Goal: Information Seeking & Learning: Learn about a topic

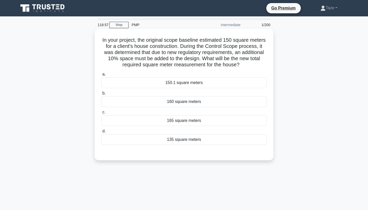
click at [162, 122] on div "165 square meters" at bounding box center [184, 120] width 166 height 11
click at [101, 114] on input "c. 165 square meters" at bounding box center [101, 112] width 0 height 3
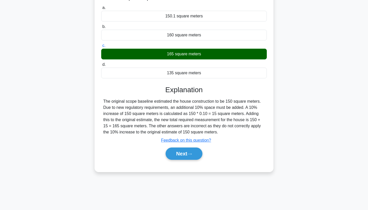
scroll to position [67, 0]
click at [184, 154] on button "Next" at bounding box center [184, 153] width 37 height 12
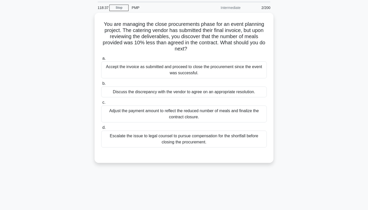
scroll to position [16, 0]
click at [162, 91] on div "Discuss the discrepancy with the vendor to agree on an appropriate resolution." at bounding box center [184, 91] width 166 height 11
click at [101, 85] on input "b. Discuss the discrepancy with the vendor to agree on an appropriate resolutio…" at bounding box center [101, 82] width 0 height 3
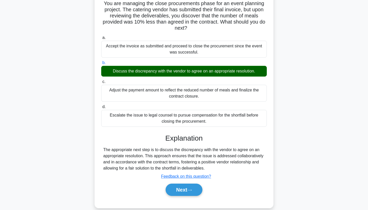
scroll to position [38, 0]
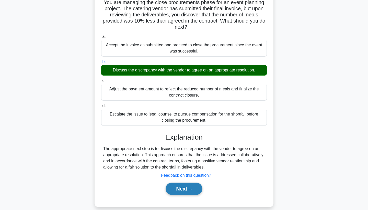
click at [187, 190] on button "Next" at bounding box center [184, 188] width 37 height 12
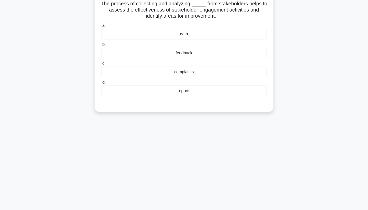
scroll to position [0, 0]
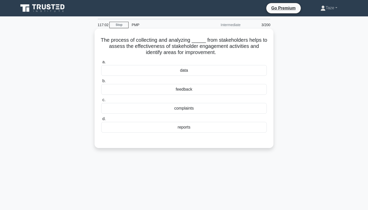
click at [193, 89] on div "feedback" at bounding box center [184, 89] width 166 height 11
click at [101, 83] on input "b. feedback" at bounding box center [101, 80] width 0 height 3
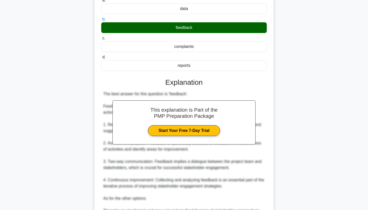
scroll to position [67, 0]
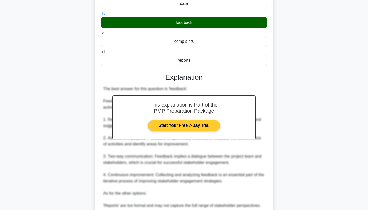
click at [193, 127] on link "Start Your Free 7-Day Trial" at bounding box center [184, 125] width 72 height 11
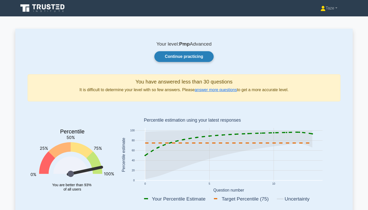
click at [176, 57] on link "Continue practicing" at bounding box center [184, 56] width 59 height 11
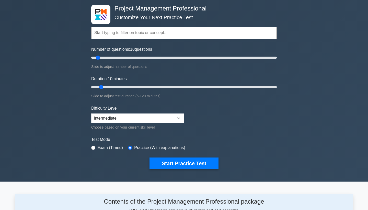
scroll to position [24, 0]
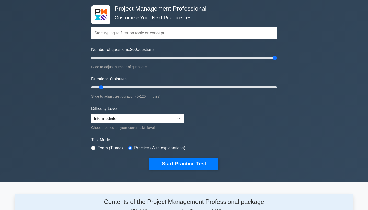
drag, startPoint x: 99, startPoint y: 58, endPoint x: 288, endPoint y: 62, distance: 188.3
type input "200"
click at [288, 62] on div "Project Management Professional Customize Your Next Practice Test Topics Scope …" at bounding box center [184, 87] width 368 height 189
select select "expert"
drag, startPoint x: 103, startPoint y: 88, endPoint x: 279, endPoint y: 101, distance: 176.8
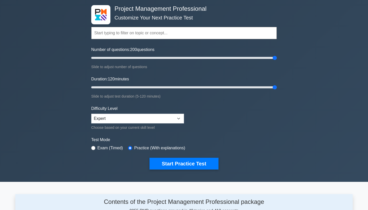
type input "120"
click at [279, 101] on div "Project Management Professional Customize Your Next Practice Test Topics Scope …" at bounding box center [184, 87] width 192 height 189
click at [200, 162] on button "Start Practice Test" at bounding box center [184, 164] width 69 height 12
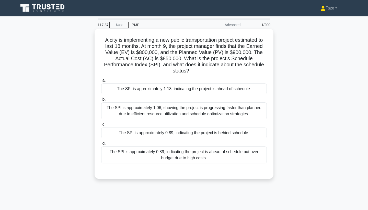
click at [160, 127] on div "The SPI is approximately 0.89, indicating the project is behind schedule." at bounding box center [184, 132] width 166 height 11
click at [101, 126] on input "c. The SPI is approximately 0.89, indicating the project is behind schedule." at bounding box center [101, 124] width 0 height 3
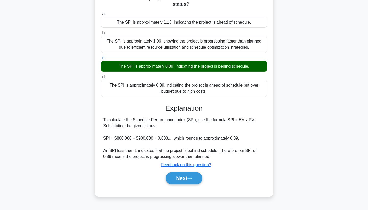
scroll to position [67, 0]
click at [191, 177] on icon at bounding box center [190, 178] width 5 height 3
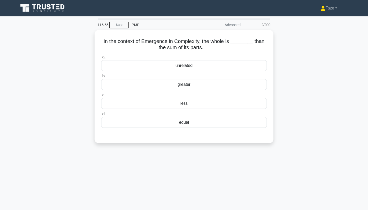
scroll to position [0, 0]
click at [183, 85] on div "greater" at bounding box center [184, 83] width 166 height 11
click at [101, 76] on input "b. greater" at bounding box center [101, 74] width 0 height 3
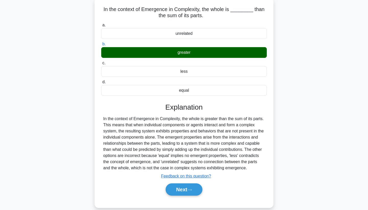
scroll to position [31, 0]
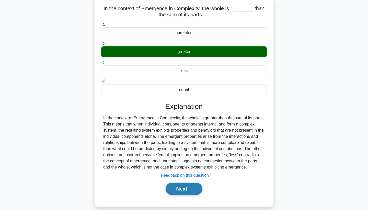
click at [181, 195] on button "Next" at bounding box center [184, 188] width 37 height 12
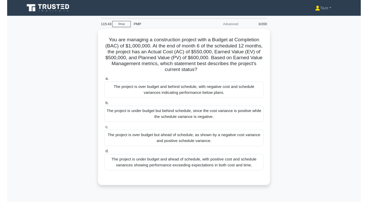
scroll to position [0, 0]
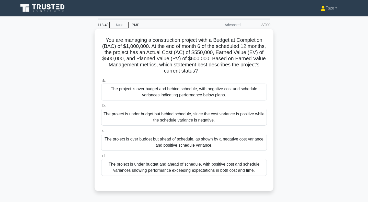
click at [223, 93] on div "The project is over budget and behind schedule, with negative cost and schedule…" at bounding box center [184, 91] width 166 height 17
click at [101, 82] on input "a. The project is over budget and behind schedule, with negative cost and sched…" at bounding box center [101, 80] width 0 height 3
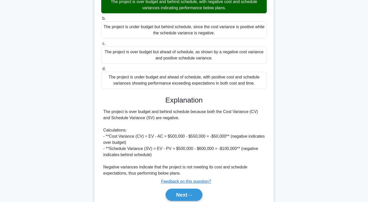
scroll to position [92, 0]
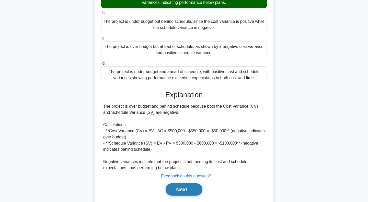
click at [189, 189] on button "Next" at bounding box center [184, 189] width 37 height 12
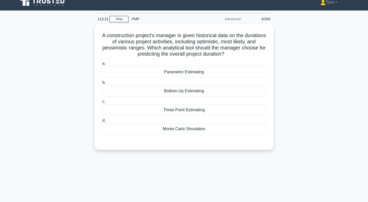
scroll to position [4, 0]
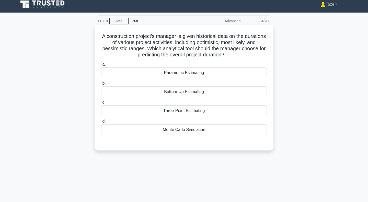
click at [184, 111] on div "Three-Point Estimating" at bounding box center [184, 110] width 166 height 11
click at [101, 104] on input "c. Three-Point Estimating" at bounding box center [101, 102] width 0 height 3
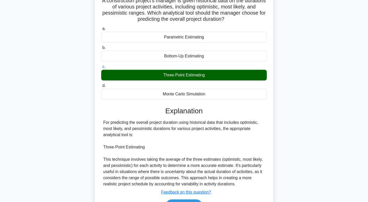
scroll to position [49, 0]
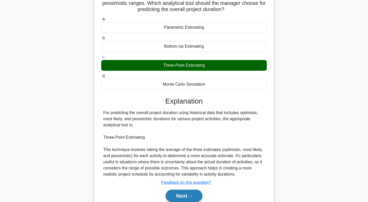
click at [179, 195] on button "Next" at bounding box center [184, 195] width 37 height 12
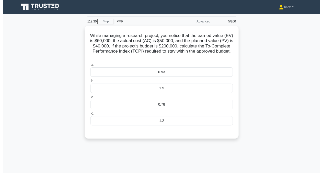
scroll to position [0, 0]
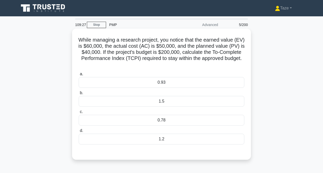
click at [169, 139] on div "1.2" at bounding box center [162, 139] width 166 height 11
click at [79, 133] on input "d. 1.2" at bounding box center [79, 130] width 0 height 3
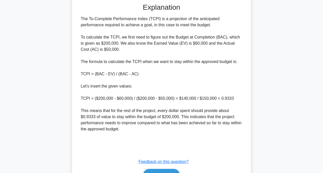
scroll to position [158, 0]
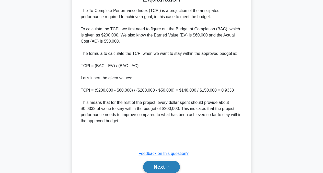
click at [163, 166] on button "Next" at bounding box center [161, 167] width 37 height 12
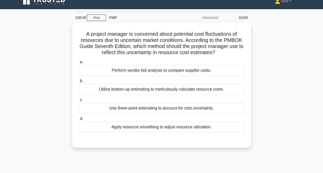
scroll to position [0, 0]
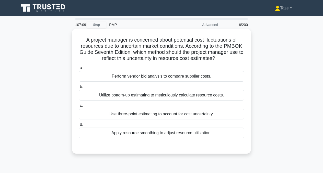
click at [184, 115] on div "Use three-point estimating to account for cost uncertainty." at bounding box center [162, 114] width 166 height 11
click at [79, 108] on input "c. Use three-point estimating to account for cost uncertainty." at bounding box center [79, 105] width 0 height 3
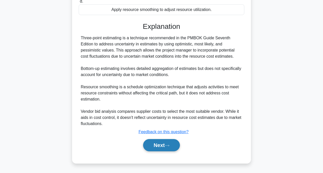
scroll to position [123, 0]
click at [160, 148] on button "Next" at bounding box center [161, 146] width 37 height 12
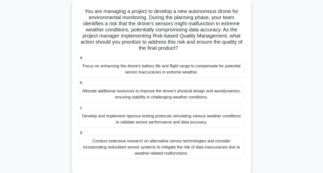
scroll to position [29, 0]
click at [148, 145] on div "Conduct extensive research on alternative sensor technologies and consider inco…" at bounding box center [162, 147] width 166 height 23
click at [79, 135] on input "d. Conduct extensive research on alternative sensor technologies and consider i…" at bounding box center [79, 132] width 0 height 3
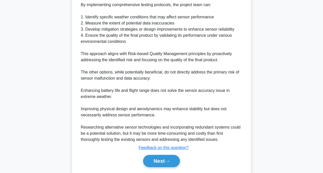
scroll to position [244, 0]
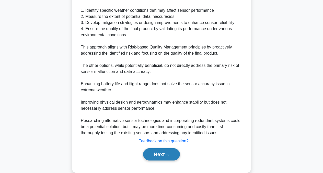
click at [163, 152] on button "Next" at bounding box center [161, 155] width 37 height 12
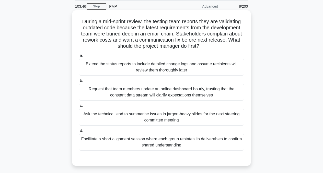
scroll to position [17, 0]
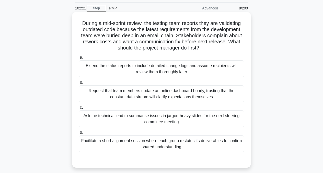
click at [161, 145] on div "Facilitate a short alignment session where each group restates its deliverables…" at bounding box center [162, 144] width 166 height 17
click at [79, 135] on input "d. Facilitate a short alignment session where each group restates its deliverab…" at bounding box center [79, 132] width 0 height 3
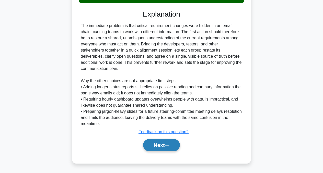
scroll to position [166, 0]
click at [161, 145] on button "Next" at bounding box center [161, 146] width 37 height 12
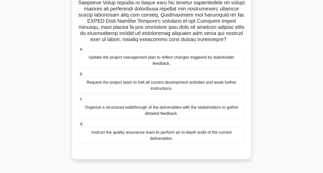
scroll to position [93, 0]
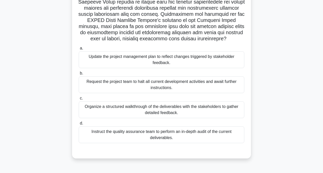
click at [171, 111] on div "Organize a structured walkthrough of the deliverables with the stakeholders to …" at bounding box center [162, 110] width 166 height 17
click at [79, 100] on input "c. Organize a structured walkthrough of the deliverables with the stakeholders …" at bounding box center [79, 98] width 0 height 3
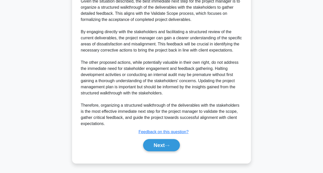
scroll to position [258, 0]
click at [158, 145] on button "Next" at bounding box center [161, 146] width 37 height 12
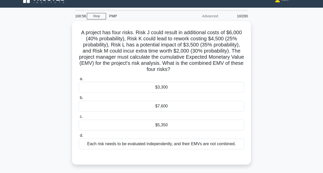
scroll to position [7, 0]
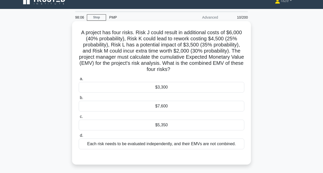
click at [178, 125] on div "$5,350" at bounding box center [162, 125] width 166 height 11
click at [79, 119] on input "c. $5,350" at bounding box center [79, 116] width 0 height 3
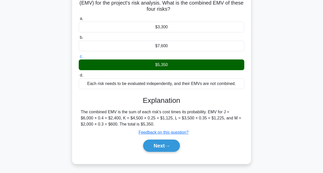
scroll to position [70, 0]
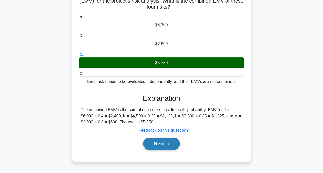
click at [167, 147] on button "Next" at bounding box center [161, 144] width 37 height 12
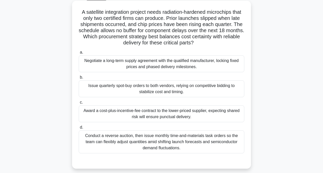
scroll to position [31, 0]
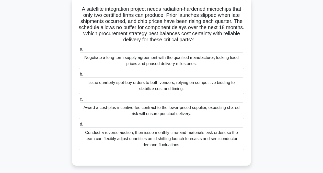
click at [199, 113] on div "Award a cost-plus-incentive-fee contract to the lower-priced supplier, expectin…" at bounding box center [162, 111] width 166 height 17
click at [79, 101] on input "c. Award a cost-plus-incentive-fee contract to the lower-priced supplier, expec…" at bounding box center [79, 99] width 0 height 3
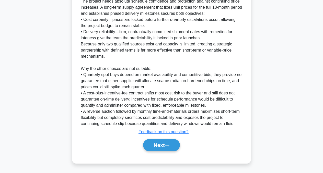
scroll to position [204, 0]
click at [164, 146] on button "Next" at bounding box center [161, 146] width 37 height 12
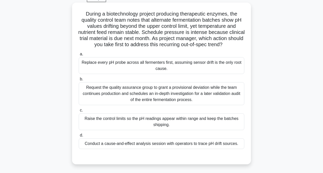
scroll to position [28, 0]
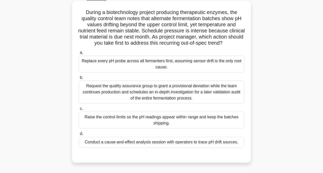
click at [161, 143] on div "Conduct a cause-and-effect analysis session with operators to trace pH drift so…" at bounding box center [162, 142] width 166 height 11
click at [79, 136] on input "d. Conduct a cause-and-effect analysis session with operators to trace pH drift…" at bounding box center [79, 134] width 0 height 3
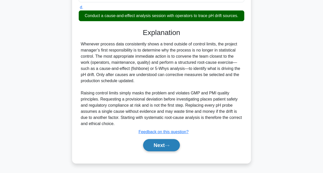
scroll to position [154, 0]
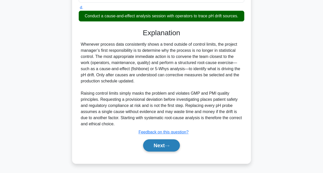
click at [160, 146] on button "Next" at bounding box center [161, 146] width 37 height 12
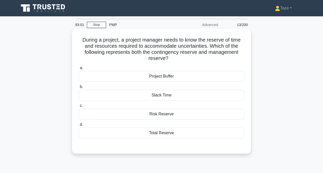
scroll to position [0, 0]
click at [164, 133] on div "Total Reserve" at bounding box center [162, 133] width 166 height 11
click at [79, 127] on input "d. Total Reserve" at bounding box center [79, 124] width 0 height 3
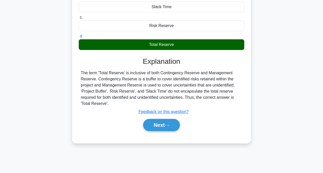
scroll to position [90, 0]
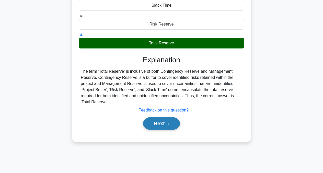
click at [160, 123] on button "Next" at bounding box center [161, 124] width 37 height 12
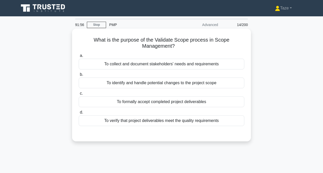
scroll to position [0, 0]
click at [175, 122] on div "To verify that project deliverables meet the quality requirements" at bounding box center [162, 121] width 166 height 11
click at [79, 114] on input "d. To verify that project deliverables meet the quality requirements" at bounding box center [79, 112] width 0 height 3
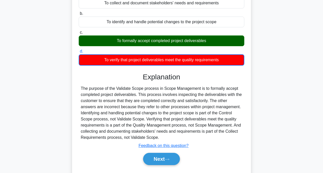
scroll to position [66, 0]
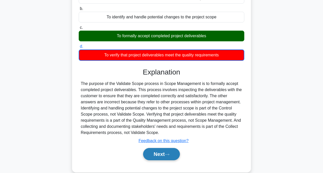
click at [166, 156] on button "Next" at bounding box center [161, 154] width 37 height 12
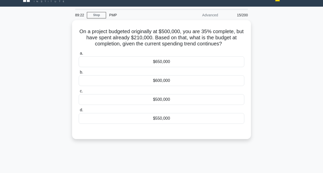
scroll to position [9, 0]
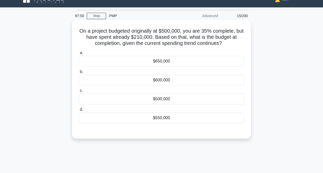
click at [158, 117] on div "$550,000" at bounding box center [162, 118] width 166 height 11
click at [79, 112] on input "d. $550,000" at bounding box center [79, 109] width 0 height 3
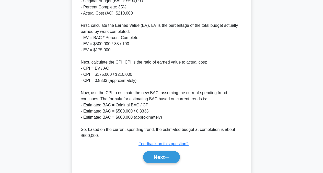
scroll to position [187, 0]
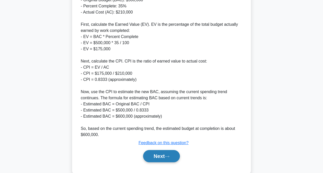
click at [162, 157] on button "Next" at bounding box center [161, 156] width 37 height 12
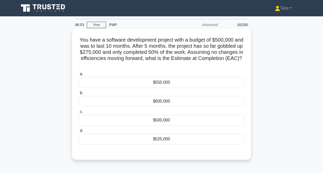
scroll to position [0, 0]
click at [167, 138] on div "$525,000" at bounding box center [162, 139] width 166 height 11
click at [79, 133] on input "d. $525,000" at bounding box center [79, 130] width 0 height 3
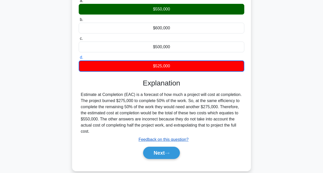
scroll to position [73, 0]
click at [166, 153] on button "Next" at bounding box center [161, 153] width 37 height 12
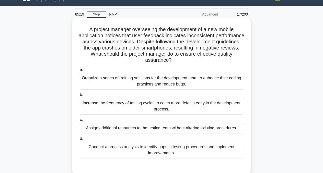
scroll to position [13, 0]
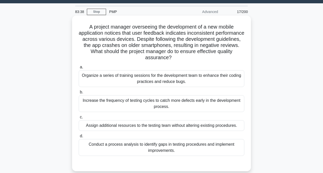
click at [178, 143] on div "Conduct a process analysis to identify gaps in testing procedures and implement…" at bounding box center [162, 147] width 166 height 17
click at [79, 138] on input "d. Conduct a process analysis to identify gaps in testing procedures and implem…" at bounding box center [79, 136] width 0 height 3
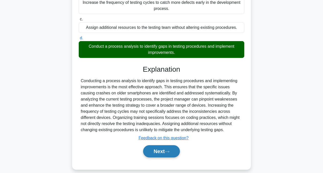
scroll to position [111, 0]
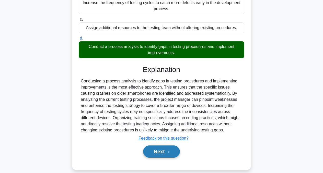
click at [163, 148] on button "Next" at bounding box center [161, 152] width 37 height 12
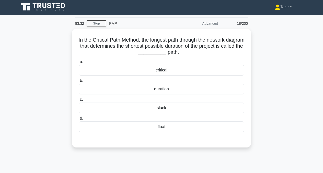
scroll to position [0, 0]
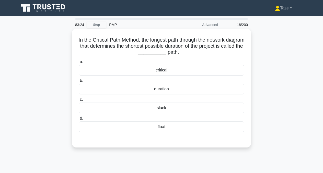
click at [173, 69] on div "critical" at bounding box center [162, 70] width 166 height 11
click at [79, 64] on input "a. critical" at bounding box center [79, 61] width 0 height 3
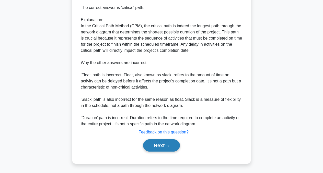
click at [158, 146] on button "Next" at bounding box center [161, 146] width 37 height 12
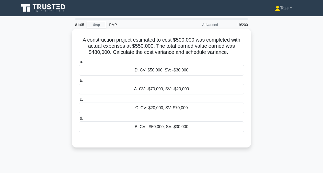
click at [149, 87] on div "A. CV: -$70,000, SV: -$20,000" at bounding box center [162, 89] width 166 height 11
click at [79, 83] on input "b. A. CV: -$70,000, SV: -$20,000" at bounding box center [79, 80] width 0 height 3
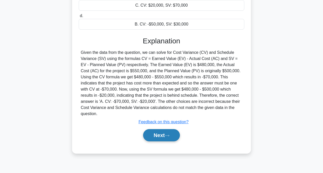
scroll to position [103, 0]
click at [158, 131] on button "Next" at bounding box center [161, 135] width 37 height 12
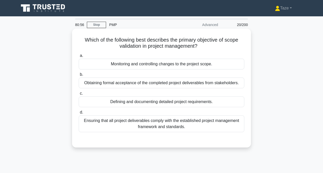
scroll to position [0, 0]
click at [199, 83] on div "Obtaining formal acceptance of the completed project deliverables from stakehol…" at bounding box center [162, 83] width 166 height 11
click at [79, 76] on input "b. Obtaining formal acceptance of the completed project deliverables from stake…" at bounding box center [79, 74] width 0 height 3
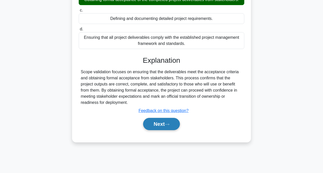
scroll to position [84, 0]
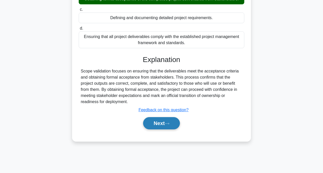
click at [159, 123] on button "Next" at bounding box center [161, 123] width 37 height 12
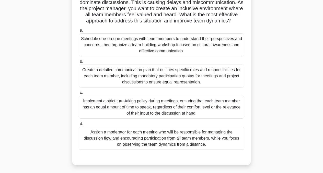
scroll to position [57, 0]
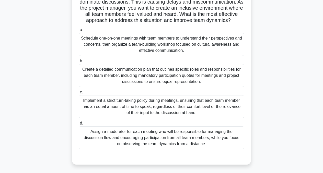
click at [189, 108] on div "Implement a strict turn-taking policy during meetings, ensuring that each team …" at bounding box center [162, 106] width 166 height 23
click at [79, 94] on input "c. Implement a strict turn-taking policy during meetings, ensuring that each te…" at bounding box center [79, 92] width 0 height 3
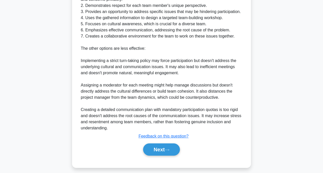
scroll to position [275, 0]
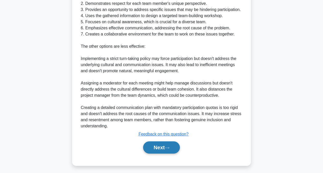
click at [168, 147] on icon at bounding box center [167, 148] width 5 height 3
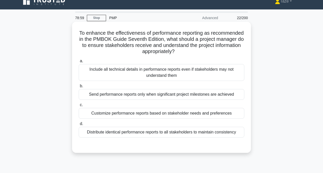
scroll to position [7, 0]
click at [171, 116] on div "Customize performance reports based on stakeholder needs and preferences" at bounding box center [162, 113] width 166 height 11
click at [79, 107] on input "c. Customize performance reports based on stakeholder needs and preferences" at bounding box center [79, 105] width 0 height 3
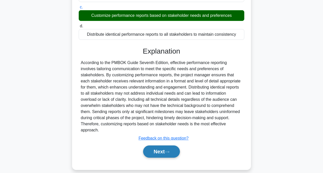
click at [157, 146] on button "Next" at bounding box center [161, 152] width 37 height 12
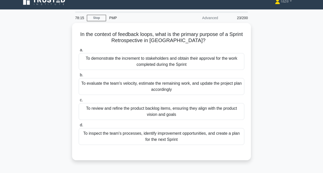
scroll to position [6, 0]
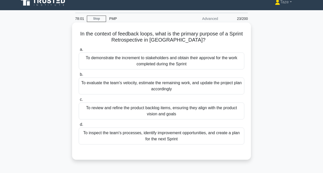
click at [201, 135] on div "To inspect the team's processes, identify improvement opportunities, and create…" at bounding box center [162, 136] width 166 height 17
click at [79, 127] on input "d. To inspect the team's processes, identify improvement opportunities, and cre…" at bounding box center [79, 124] width 0 height 3
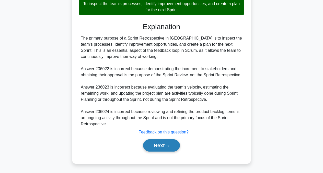
click at [166, 146] on button "Next" at bounding box center [161, 146] width 37 height 12
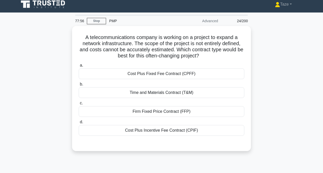
scroll to position [0, 0]
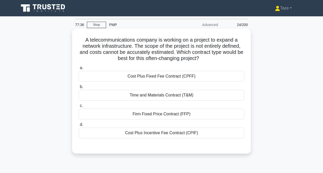
click at [175, 96] on div "Time and Materials Contract (T&M)" at bounding box center [162, 95] width 166 height 11
click at [79, 89] on input "b. Time and Materials Contract (T&M)" at bounding box center [79, 86] width 0 height 3
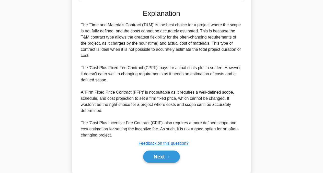
scroll to position [141, 0]
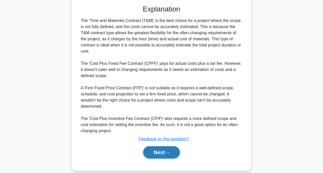
click at [165, 151] on button "Next" at bounding box center [161, 153] width 37 height 12
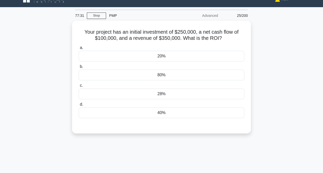
scroll to position [0, 0]
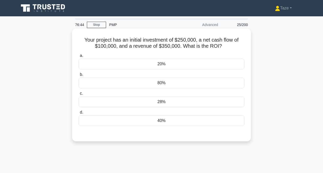
click at [159, 122] on div "40%" at bounding box center [162, 121] width 166 height 11
click at [79, 114] on input "d. 40%" at bounding box center [79, 112] width 0 height 3
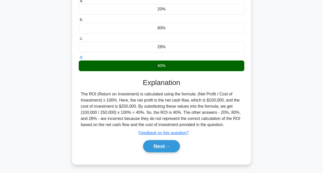
scroll to position [56, 0]
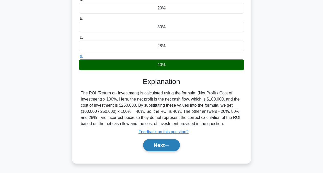
click at [157, 147] on button "Next" at bounding box center [161, 145] width 37 height 12
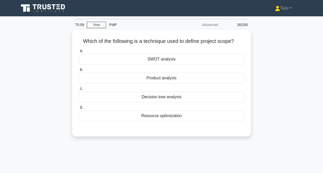
scroll to position [0, 0]
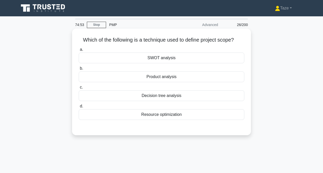
click at [176, 78] on div "Product analysis" at bounding box center [162, 77] width 166 height 11
click at [79, 70] on input "b. Product analysis" at bounding box center [79, 68] width 0 height 3
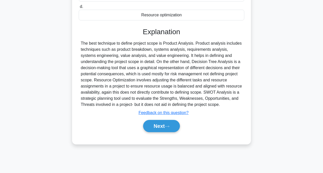
scroll to position [101, 0]
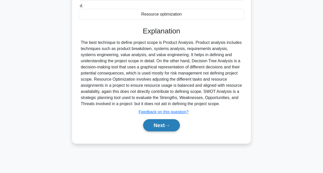
click at [164, 125] on button "Next" at bounding box center [161, 125] width 37 height 12
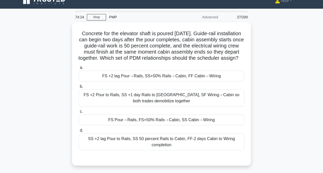
scroll to position [5, 0]
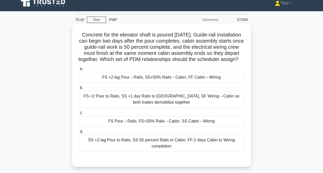
click at [193, 77] on div "FS +2 lag Pour→Rails, SS+50% Rails→Cabin, FF Cabin→Wiring" at bounding box center [162, 77] width 166 height 11
click at [79, 71] on input "a. FS +2 lag Pour→Rails, SS+50% Rails→Cabin, FF Cabin→Wiring" at bounding box center [79, 69] width 0 height 3
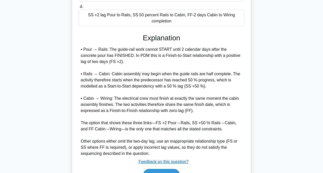
scroll to position [144, 0]
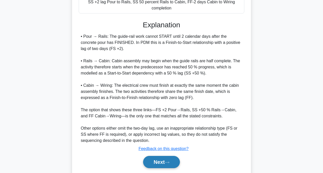
click at [168, 164] on button "Next" at bounding box center [161, 162] width 37 height 12
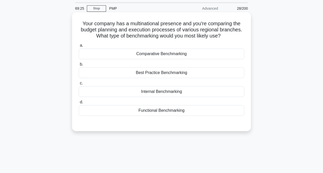
scroll to position [16, 0]
click at [176, 93] on div "Internal Benchmarking" at bounding box center [162, 91] width 166 height 11
click at [79, 85] on input "c. Internal Benchmarking" at bounding box center [79, 83] width 0 height 3
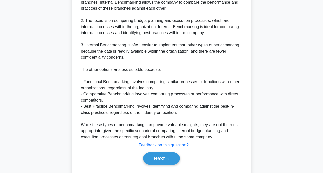
scroll to position [222, 0]
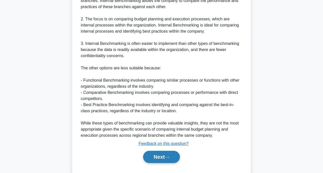
click at [163, 156] on button "Next" at bounding box center [161, 157] width 37 height 12
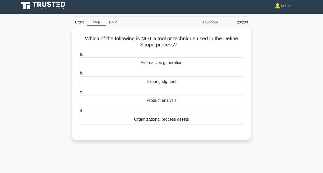
scroll to position [0, 0]
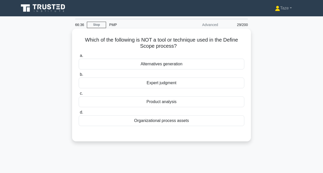
click at [175, 65] on div "Alternatives generation" at bounding box center [162, 64] width 166 height 11
click at [79, 58] on input "a. Alternatives generation" at bounding box center [79, 55] width 0 height 3
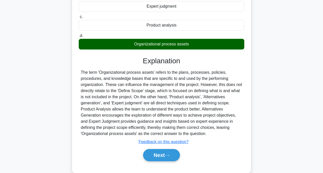
scroll to position [78, 0]
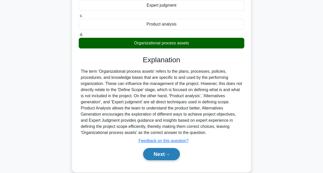
click at [167, 154] on icon at bounding box center [167, 155] width 5 height 3
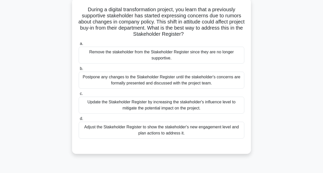
scroll to position [31, 0]
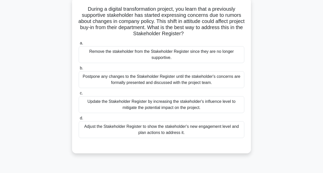
click at [192, 132] on div "Adjust the Stakeholder Register to show the stakeholder's new engagement level …" at bounding box center [162, 130] width 166 height 17
click at [79, 120] on input "d. Adjust the Stakeholder Register to show the stakeholder's new engagement lev…" at bounding box center [79, 118] width 0 height 3
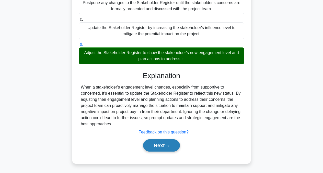
click at [163, 146] on button "Next" at bounding box center [161, 146] width 37 height 12
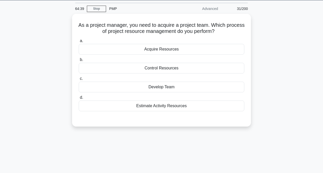
scroll to position [0, 0]
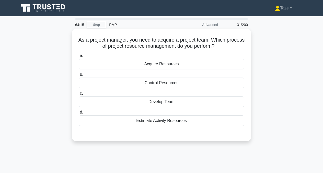
click at [178, 64] on div "Acquire Resources" at bounding box center [162, 64] width 166 height 11
click at [79, 58] on input "a. Acquire Resources" at bounding box center [79, 55] width 0 height 3
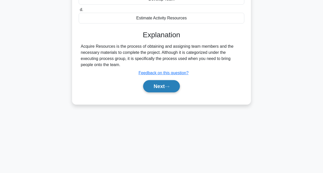
scroll to position [103, 0]
click at [170, 86] on icon at bounding box center [167, 86] width 5 height 3
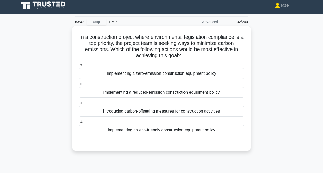
scroll to position [0, 0]
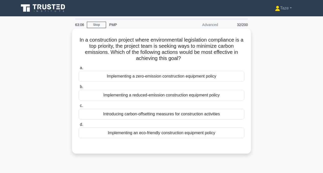
click at [176, 97] on div "Implementing a reduced-emission construction equipment policy" at bounding box center [162, 95] width 166 height 11
click at [79, 89] on input "b. Implementing a reduced-emission construction equipment policy" at bounding box center [79, 86] width 0 height 3
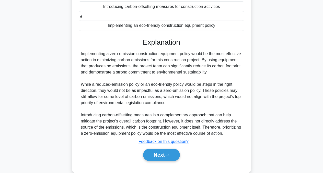
scroll to position [114, 0]
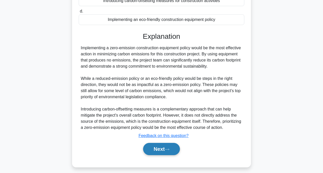
click at [167, 148] on icon at bounding box center [167, 149] width 5 height 3
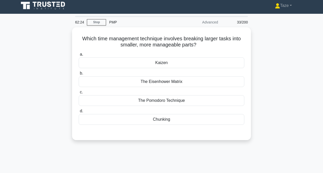
scroll to position [0, 0]
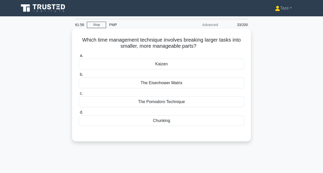
click at [167, 123] on div "Chunking" at bounding box center [162, 121] width 166 height 11
click at [79, 114] on input "d. Chunking" at bounding box center [79, 112] width 0 height 3
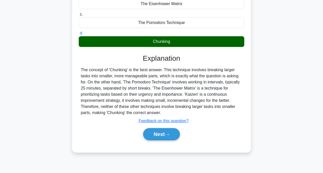
scroll to position [80, 0]
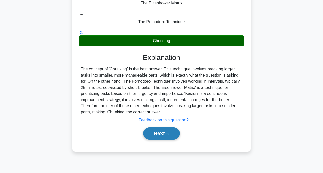
click at [159, 135] on button "Next" at bounding box center [161, 134] width 37 height 12
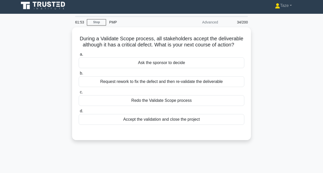
scroll to position [0, 0]
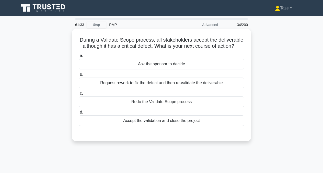
click at [170, 84] on div "Request rework to fix the defect and then re-validate the deliverable" at bounding box center [162, 83] width 166 height 11
click at [79, 76] on input "b. Request rework to fix the defect and then re-validate the deliverable" at bounding box center [79, 74] width 0 height 3
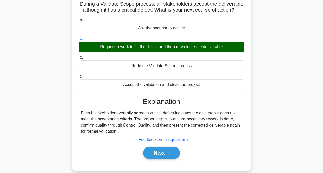
scroll to position [40, 0]
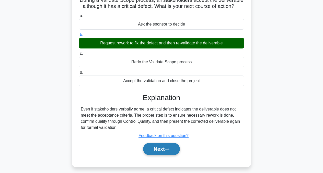
click at [160, 149] on button "Next" at bounding box center [161, 149] width 37 height 12
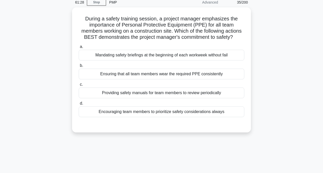
scroll to position [22, 0]
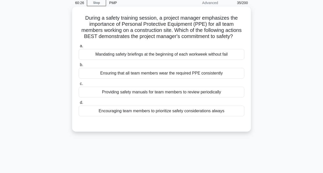
click at [178, 113] on div "Encouraging team members to prioritize safety considerations always" at bounding box center [162, 111] width 166 height 11
click at [79, 105] on input "d. Encouraging team members to prioritize safety considerations always" at bounding box center [79, 102] width 0 height 3
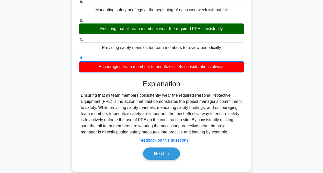
scroll to position [72, 0]
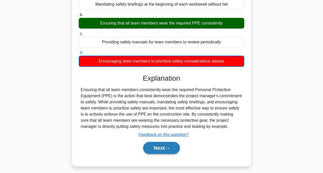
click at [161, 148] on button "Next" at bounding box center [161, 148] width 37 height 12
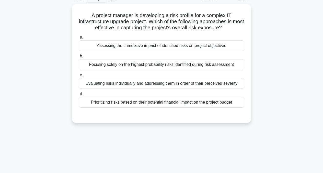
scroll to position [25, 0]
click at [184, 47] on div "Assessing the cumulative impact of identified risks on project objectives" at bounding box center [162, 45] width 166 height 11
click at [79, 39] on input "a. Assessing the cumulative impact of identified risks on project objectives" at bounding box center [79, 36] width 0 height 3
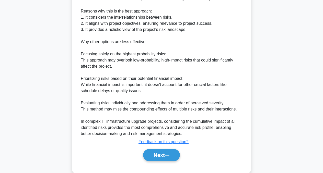
scroll to position [169, 0]
click at [162, 155] on button "Next" at bounding box center [161, 155] width 37 height 12
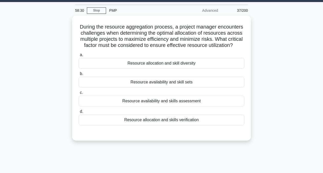
scroll to position [14, 0]
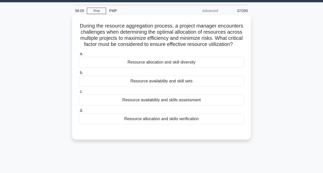
click at [182, 102] on div "Resource availability and skills assessment" at bounding box center [162, 100] width 166 height 11
click at [79, 94] on input "c. Resource availability and skills assessment" at bounding box center [79, 91] width 0 height 3
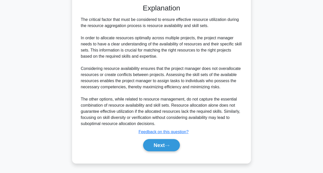
scroll to position [142, 0]
click at [160, 147] on button "Next" at bounding box center [161, 146] width 37 height 12
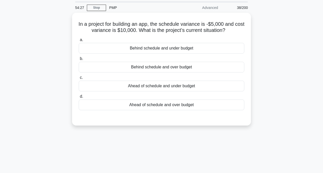
scroll to position [15, 0]
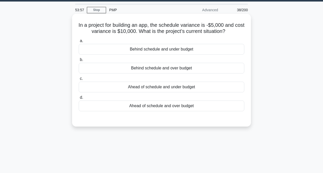
click at [169, 49] on div "Behind schedule and under budget" at bounding box center [162, 49] width 166 height 11
click at [79, 43] on input "a. Behind schedule and under budget" at bounding box center [79, 40] width 0 height 3
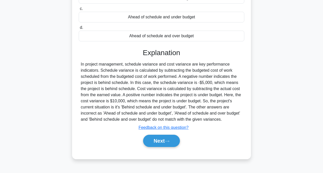
scroll to position [87, 0]
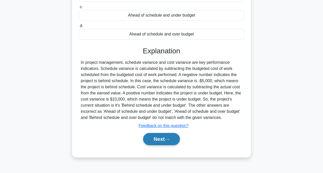
click at [158, 138] on button "Next" at bounding box center [161, 139] width 37 height 12
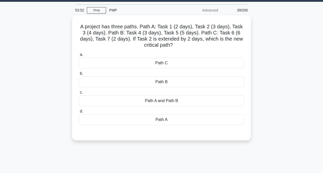
scroll to position [14, 0]
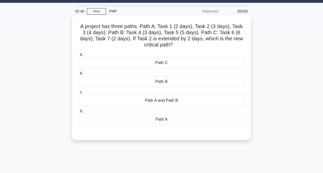
click at [151, 124] on div "Path A" at bounding box center [162, 119] width 166 height 11
click at [79, 113] on input "d. Path A" at bounding box center [79, 111] width 0 height 3
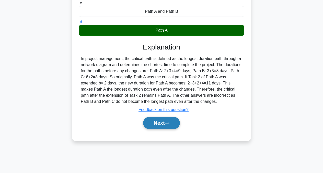
scroll to position [103, 0]
click at [152, 125] on button "Next" at bounding box center [161, 123] width 37 height 12
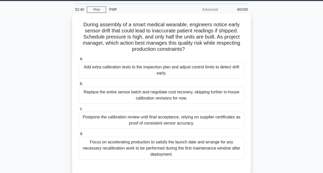
scroll to position [15, 0]
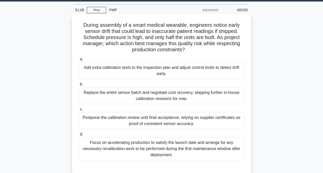
click at [186, 148] on div "Focus on accelerating production to satisfy the launch date and arrange for any…" at bounding box center [162, 149] width 166 height 23
click at [79, 136] on input "d. Focus on accelerating production to satisfy the launch date and arrange for …" at bounding box center [79, 134] width 0 height 3
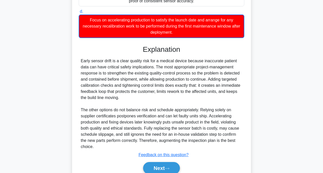
scroll to position [150, 0]
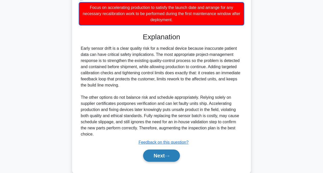
click at [167, 157] on icon at bounding box center [167, 156] width 5 height 3
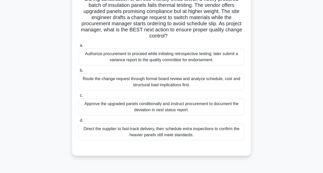
scroll to position [43, 0]
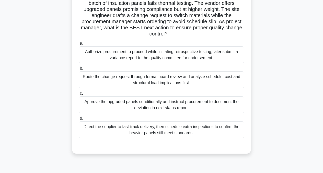
click at [176, 78] on div "Route the change request through formal board review and analyze schedule, cost…" at bounding box center [162, 80] width 166 height 17
click at [79, 70] on input "b. Route the change request through formal board review and analyze schedule, c…" at bounding box center [79, 68] width 0 height 3
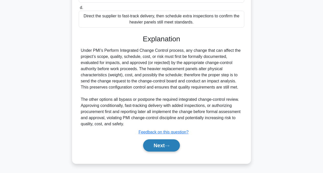
click at [157, 146] on button "Next" at bounding box center [161, 146] width 37 height 12
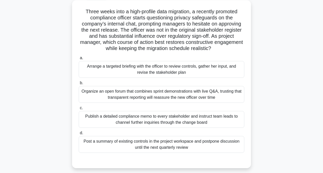
scroll to position [30, 0]
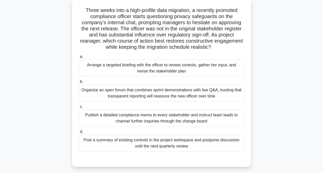
click at [152, 70] on div "Arrange a targeted briefing with the officer to review controls, gather her inp…" at bounding box center [162, 68] width 166 height 17
click at [79, 59] on input "a. Arrange a targeted briefing with the officer to review controls, gather her …" at bounding box center [79, 56] width 0 height 3
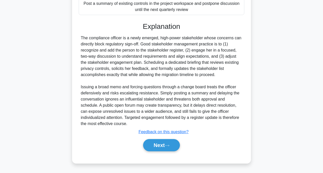
scroll to position [166, 0]
click at [152, 146] on button "Next" at bounding box center [161, 146] width 37 height 12
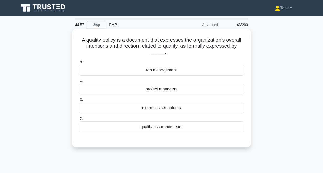
scroll to position [0, 0]
click at [163, 126] on div "quality assurance team" at bounding box center [162, 127] width 166 height 11
click at [79, 121] on input "d. quality assurance team" at bounding box center [79, 118] width 0 height 3
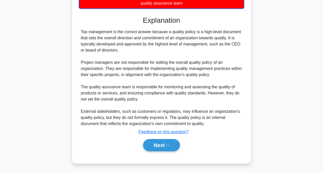
scroll to position [124, 0]
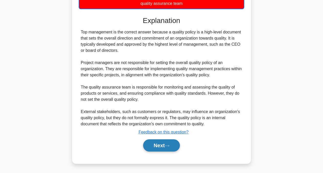
click at [167, 146] on icon at bounding box center [167, 146] width 5 height 3
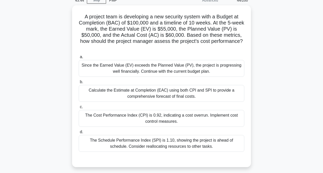
scroll to position [19, 0]
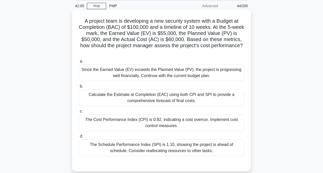
click at [198, 122] on div "The Cost Performance Index (CPI) is 0.92, indicating a cost overrun. Implement …" at bounding box center [162, 123] width 166 height 17
click at [79, 113] on input "c. The Cost Performance Index (CPI) is 0.92, indicating a cost overrun. Impleme…" at bounding box center [79, 111] width 0 height 3
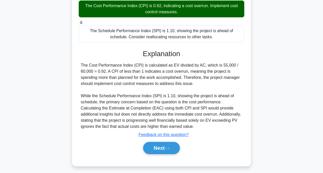
scroll to position [135, 0]
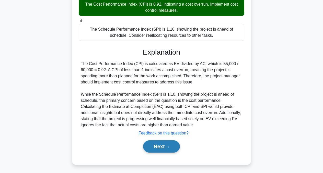
click at [166, 148] on button "Next" at bounding box center [161, 147] width 37 height 12
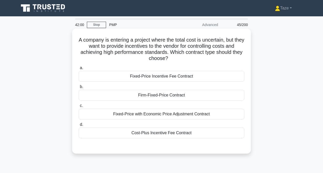
scroll to position [0, 0]
click at [173, 78] on div "Fixed-Price Incentive Fee Contract" at bounding box center [162, 76] width 166 height 11
click at [79, 70] on input "a. Fixed-Price Incentive Fee Contract" at bounding box center [79, 68] width 0 height 3
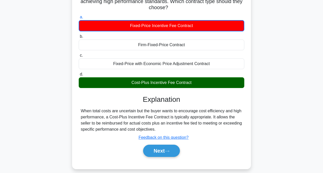
scroll to position [54, 0]
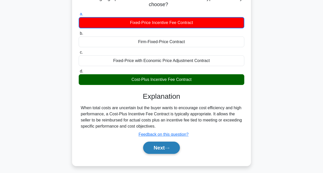
click at [164, 148] on button "Next" at bounding box center [161, 148] width 37 height 12
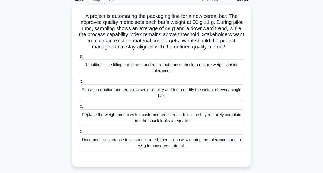
scroll to position [17, 0]
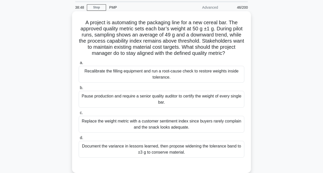
click at [191, 73] on div "Recalibrate the filling equipment and run a root-cause check to restore weights…" at bounding box center [162, 74] width 166 height 17
click at [79, 65] on input "a. Recalibrate the filling equipment and run a root-cause check to restore weig…" at bounding box center [79, 62] width 0 height 3
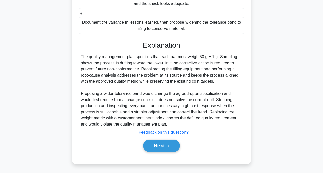
scroll to position [142, 0]
click at [158, 146] on button "Next" at bounding box center [161, 146] width 37 height 12
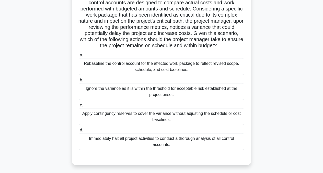
scroll to position [56, 0]
click at [193, 67] on div "Rebaseline the control account for the affected work package to reflect revised…" at bounding box center [162, 66] width 166 height 17
click at [79, 57] on input "a. Rebaseline the control account for the affected work package to reflect revi…" at bounding box center [79, 54] width 0 height 3
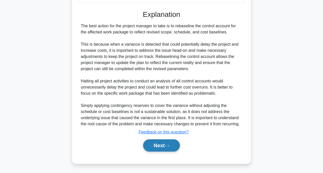
click at [158, 145] on button "Next" at bounding box center [161, 146] width 37 height 12
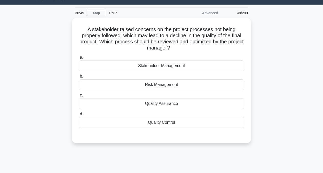
scroll to position [11, 0]
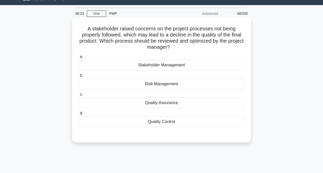
click at [167, 103] on div "Quality Assurance" at bounding box center [162, 103] width 166 height 11
click at [79, 96] on input "c. Quality Assurance" at bounding box center [79, 94] width 0 height 3
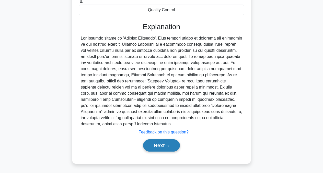
click at [163, 145] on button "Next" at bounding box center [161, 146] width 37 height 12
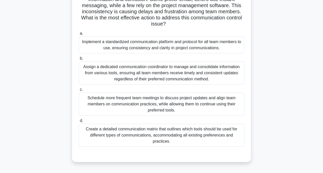
scroll to position [68, 0]
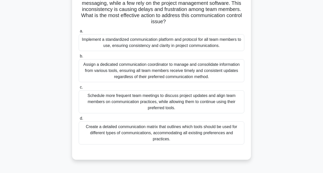
click at [165, 43] on div "Implement a standardized communication platform and protocol for all team membe…" at bounding box center [162, 42] width 166 height 17
click at [79, 33] on input "a. Implement a standardized communication platform and protocol for all team me…" at bounding box center [79, 31] width 0 height 3
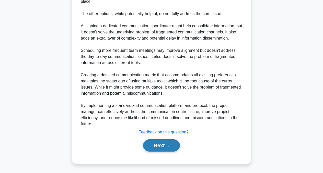
click at [152, 148] on button "Next" at bounding box center [161, 146] width 37 height 12
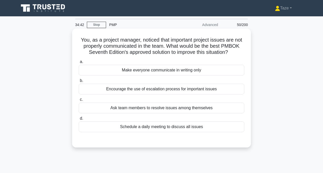
scroll to position [0, 0]
click at [173, 129] on div "Schedule a daily meeting to discuss all issues" at bounding box center [162, 127] width 166 height 11
click at [79, 121] on input "d. Schedule a daily meeting to discuss all issues" at bounding box center [79, 118] width 0 height 3
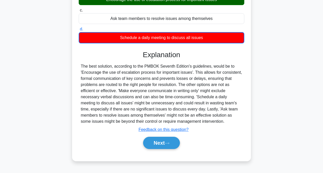
scroll to position [94, 0]
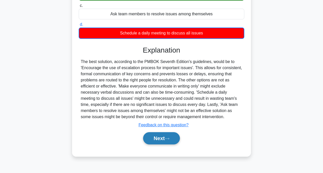
click at [169, 140] on button "Next" at bounding box center [161, 139] width 37 height 12
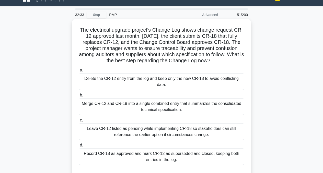
scroll to position [9, 0]
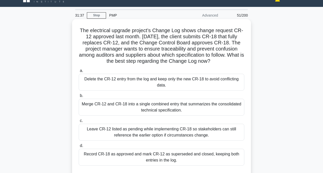
click at [154, 156] on div "Record CR-18 as approved and mark CR-12 as superseded and closed, keeping both …" at bounding box center [162, 157] width 166 height 17
click at [79, 148] on input "d. Record CR-18 as approved and mark CR-12 as superseded and closed, keeping bo…" at bounding box center [79, 146] width 0 height 3
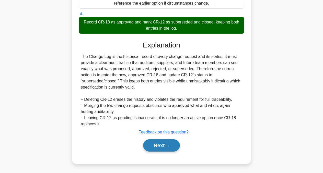
click at [158, 144] on button "Next" at bounding box center [161, 146] width 37 height 12
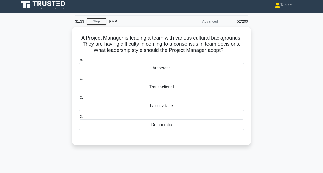
scroll to position [3, 0]
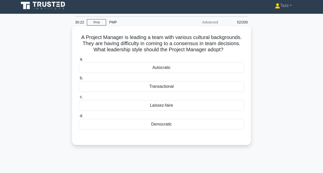
click at [170, 69] on div "Autocratic" at bounding box center [162, 67] width 166 height 11
click at [79, 61] on input "a. Autocratic" at bounding box center [79, 59] width 0 height 3
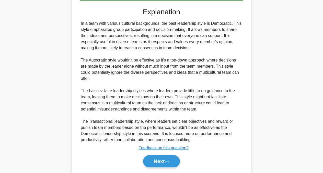
scroll to position [133, 0]
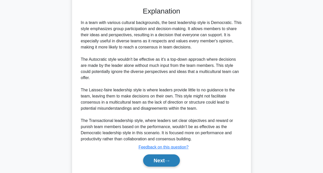
click at [157, 162] on button "Next" at bounding box center [161, 161] width 37 height 12
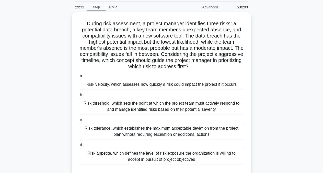
scroll to position [14, 0]
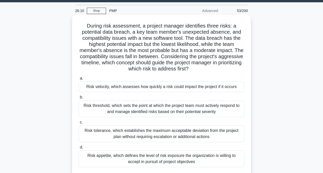
click at [148, 112] on div "Risk threshold, which sets the point at which the project team must actively re…" at bounding box center [162, 109] width 166 height 17
click at [79, 99] on input "b. Risk threshold, which sets the point at which the project team must actively…" at bounding box center [79, 97] width 0 height 3
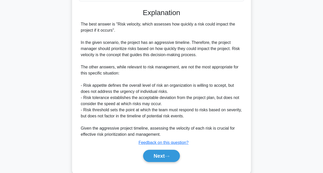
scroll to position [183, 0]
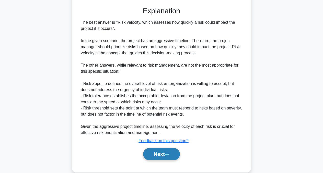
click at [157, 154] on button "Next" at bounding box center [161, 154] width 37 height 12
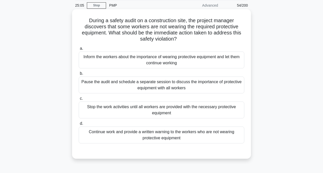
scroll to position [21, 0]
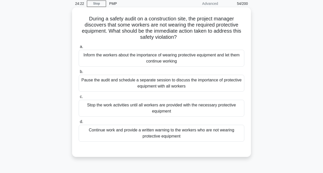
click at [167, 107] on div "Stop the work activities until all workers are provided with the necessary prot…" at bounding box center [162, 108] width 166 height 17
click at [79, 99] on input "c. Stop the work activities until all workers are provided with the necessary p…" at bounding box center [79, 96] width 0 height 3
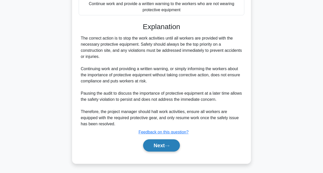
click at [155, 144] on button "Next" at bounding box center [161, 146] width 37 height 12
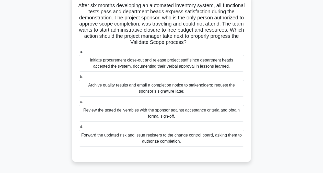
scroll to position [35, 0]
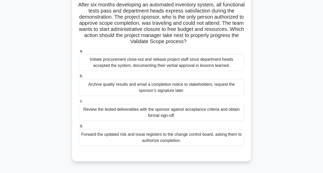
click at [166, 115] on div "Review the tested deliverables with the sponsor against acceptance criteria and…" at bounding box center [162, 112] width 166 height 17
click at [79, 103] on input "c. Review the tested deliverables with the sponsor against acceptance criteria …" at bounding box center [79, 101] width 0 height 3
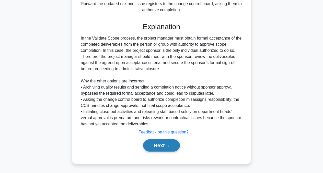
click at [154, 148] on button "Next" at bounding box center [161, 146] width 37 height 12
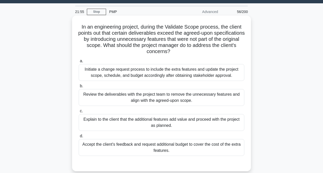
scroll to position [14, 0]
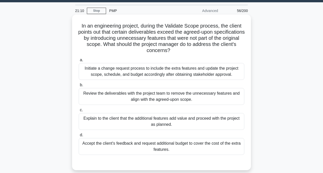
click at [183, 97] on div "Review the deliverables with the project team to remove the unnecessary feature…" at bounding box center [162, 96] width 166 height 17
click at [79, 87] on input "b. Review the deliverables with the project team to remove the unnecessary feat…" at bounding box center [79, 85] width 0 height 3
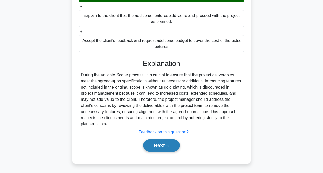
click at [158, 147] on button "Next" at bounding box center [161, 146] width 37 height 12
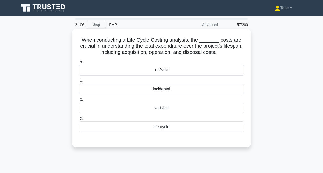
scroll to position [0, 0]
click at [167, 125] on div "life cycle" at bounding box center [162, 127] width 166 height 11
click at [79, 121] on input "d. life cycle" at bounding box center [79, 118] width 0 height 3
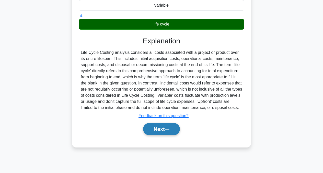
scroll to position [103, 0]
click at [163, 130] on button "Next" at bounding box center [161, 129] width 37 height 12
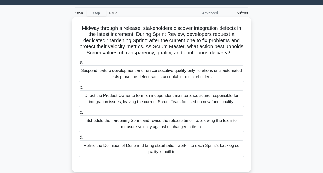
scroll to position [13, 0]
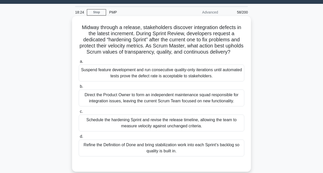
click at [133, 149] on div "Refine the Definition of Done and bring stabilization work into each Sprint’s b…" at bounding box center [162, 148] width 166 height 17
click at [79, 139] on input "d. Refine the Definition of Done and bring stabilization work into each Sprint’…" at bounding box center [79, 136] width 0 height 3
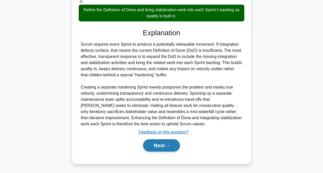
click at [146, 147] on button "Next" at bounding box center [161, 146] width 37 height 12
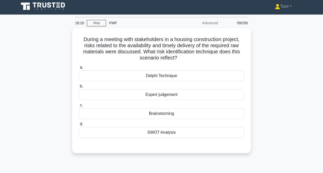
scroll to position [0, 0]
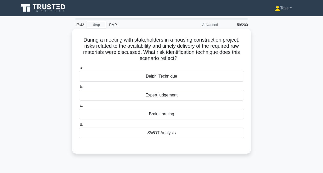
click at [163, 115] on div "Brainstorming" at bounding box center [162, 114] width 166 height 11
click at [79, 108] on input "c. Brainstorming" at bounding box center [79, 105] width 0 height 3
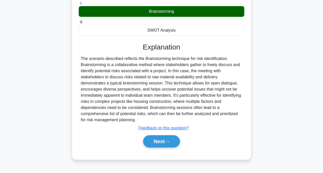
scroll to position [103, 0]
click at [158, 142] on button "Next" at bounding box center [161, 142] width 37 height 12
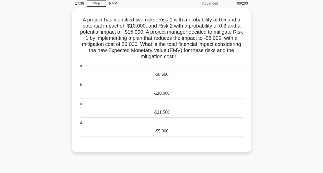
scroll to position [20, 0]
click at [163, 77] on div "-$8,500" at bounding box center [162, 74] width 166 height 11
click at [79, 68] on input "a. -$8,500" at bounding box center [79, 66] width 0 height 3
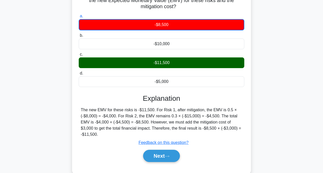
scroll to position [73, 0]
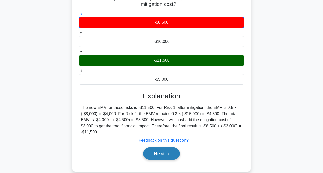
click at [169, 155] on icon at bounding box center [167, 154] width 5 height 3
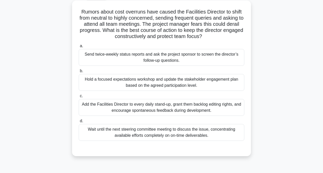
scroll to position [28, 0]
click at [207, 81] on div "Hold a focused expectations workshop and update the stakeholder engagement plan…" at bounding box center [162, 82] width 166 height 17
click at [79, 73] on input "b. Hold a focused expectations workshop and update the stakeholder engagement p…" at bounding box center [79, 70] width 0 height 3
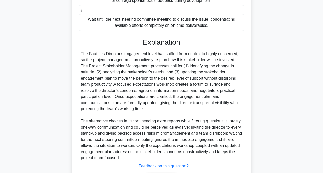
scroll to position [151, 0]
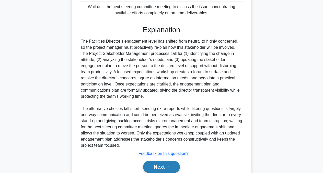
click at [164, 169] on button "Next" at bounding box center [161, 167] width 37 height 12
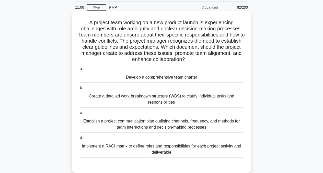
scroll to position [18, 0]
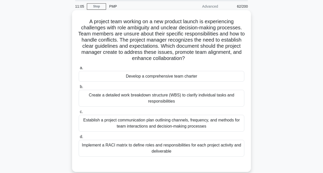
click at [182, 79] on div "Develop a comprehensive team charter" at bounding box center [162, 76] width 166 height 11
click at [79, 70] on input "a. Develop a comprehensive team charter" at bounding box center [79, 68] width 0 height 3
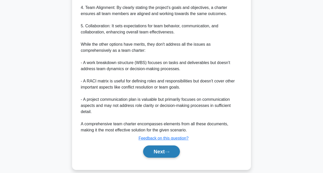
click at [158, 146] on button "Next" at bounding box center [161, 152] width 37 height 12
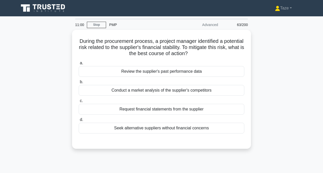
scroll to position [0, 0]
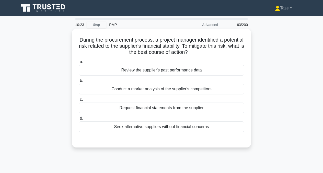
click at [195, 108] on div "Request financial statements from the supplier" at bounding box center [162, 108] width 166 height 11
click at [79, 102] on input "c. Request financial statements from the supplier" at bounding box center [79, 99] width 0 height 3
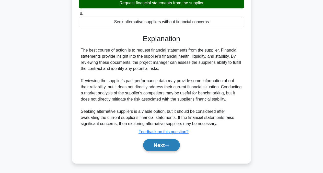
click at [162, 145] on button "Next" at bounding box center [161, 145] width 37 height 12
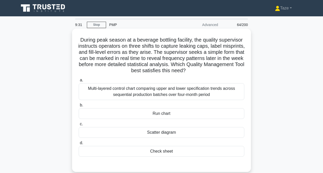
click at [151, 153] on div "Check sheet" at bounding box center [162, 151] width 166 height 11
click at [79, 145] on input "d. Check sheet" at bounding box center [79, 143] width 0 height 3
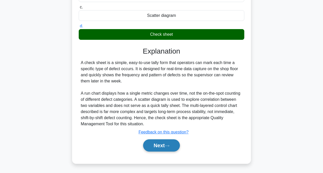
click at [155, 147] on button "Next" at bounding box center [161, 146] width 37 height 12
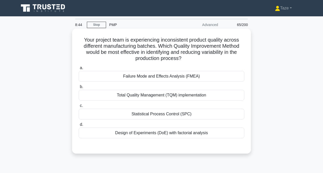
click at [178, 95] on div "Total Quality Management (TQM) implementation" at bounding box center [162, 95] width 166 height 11
click at [79, 89] on input "b. Total Quality Management (TQM) implementation" at bounding box center [79, 86] width 0 height 3
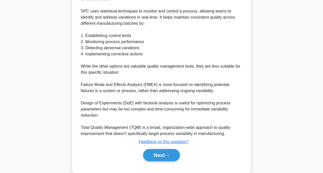
scroll to position [176, 0]
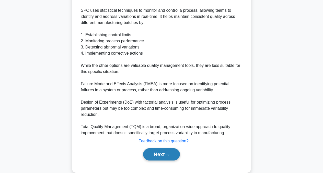
click at [160, 156] on button "Next" at bounding box center [161, 155] width 37 height 12
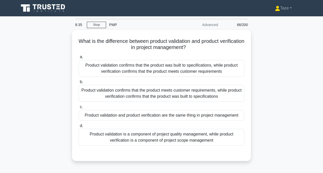
scroll to position [0, 0]
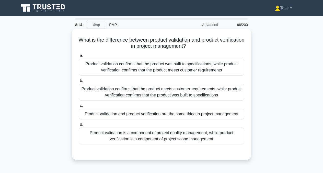
click at [185, 91] on div "Product validation confirms that the product meets customer requirements, while…" at bounding box center [162, 92] width 166 height 17
click at [79, 83] on input "b. Product validation confirms that the product meets customer requirements, wh…" at bounding box center [79, 80] width 0 height 3
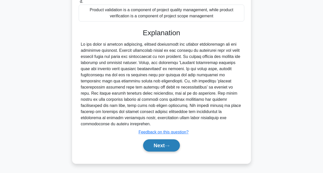
click at [164, 147] on button "Next" at bounding box center [161, 146] width 37 height 12
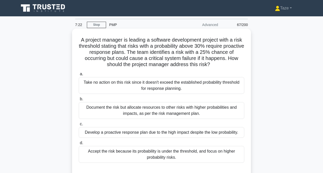
click at [198, 112] on div "Document the risk but allocate resources to other risks with higher probabiliti…" at bounding box center [162, 110] width 166 height 17
click at [79, 101] on input "b. Document the risk but allocate resources to other risks with higher probabil…" at bounding box center [79, 99] width 0 height 3
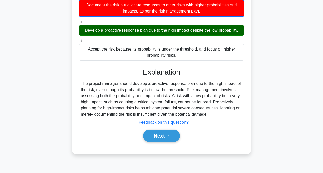
scroll to position [103, 0]
click at [162, 137] on button "Next" at bounding box center [161, 136] width 37 height 12
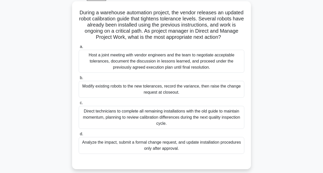
scroll to position [31, 0]
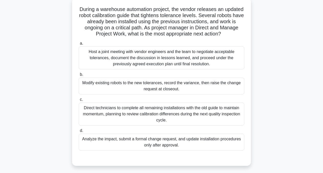
click at [188, 145] on div "Analyze the impact, submit a formal change request, and update installation pro…" at bounding box center [162, 142] width 166 height 17
click at [79, 133] on input "d. Analyze the impact, submit a formal change request, and update installation …" at bounding box center [79, 130] width 0 height 3
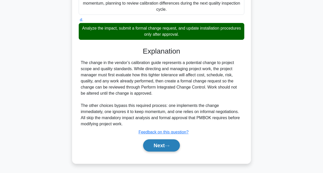
click at [165, 147] on button "Next" at bounding box center [161, 146] width 37 height 12
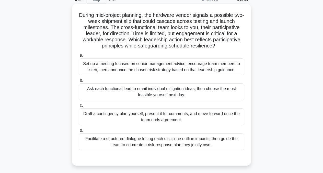
scroll to position [26, 0]
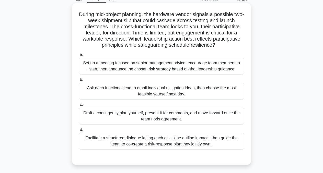
click at [165, 140] on div "Facilitate a structured dialogue letting each discipline outline impacts, then …" at bounding box center [162, 141] width 166 height 17
click at [79, 132] on input "d. Facilitate a structured dialogue letting each discipline outline impacts, th…" at bounding box center [79, 129] width 0 height 3
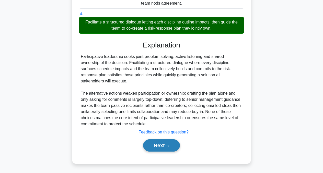
click at [160, 144] on button "Next" at bounding box center [161, 146] width 37 height 12
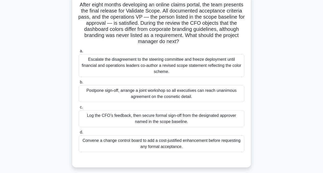
scroll to position [36, 0]
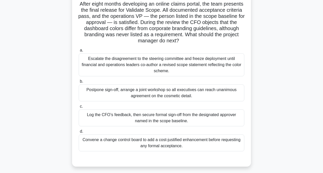
click at [206, 119] on div "Log the CFO’s feedback, then secure formal sign-off from the designated approve…" at bounding box center [162, 118] width 166 height 17
click at [79, 108] on input "c. Log the CFO’s feedback, then secure formal sign-off from the designated appr…" at bounding box center [79, 106] width 0 height 3
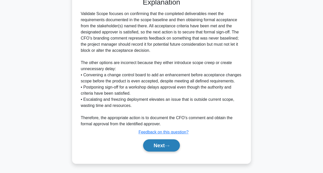
click at [164, 147] on button "Next" at bounding box center [161, 146] width 37 height 12
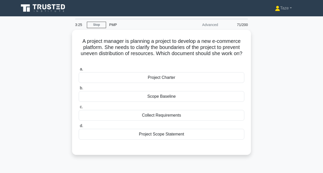
scroll to position [0, 0]
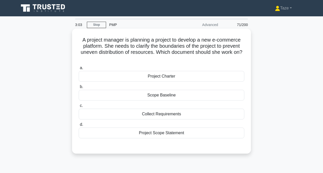
click at [183, 76] on div "Project Charter" at bounding box center [162, 76] width 166 height 11
click at [79, 70] on input "a. Project Charter" at bounding box center [79, 68] width 0 height 3
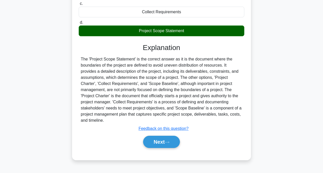
scroll to position [103, 0]
click at [158, 143] on button "Next" at bounding box center [161, 142] width 37 height 12
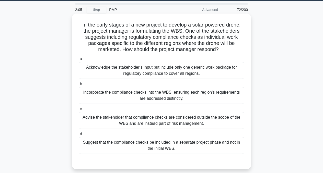
scroll to position [16, 0]
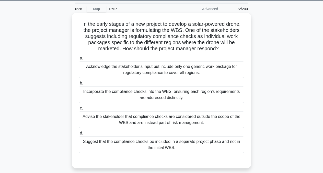
click at [170, 72] on div "Acknowledge the stakeholder’s input but include only one generic work package f…" at bounding box center [162, 69] width 166 height 17
click at [79, 60] on input "a. Acknowledge the stakeholder’s input but include only one generic work packag…" at bounding box center [79, 58] width 0 height 3
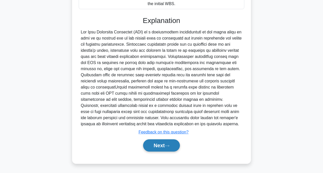
click at [169, 147] on button "Next" at bounding box center [161, 146] width 37 height 12
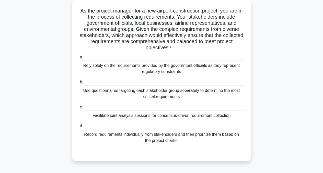
scroll to position [31, 0]
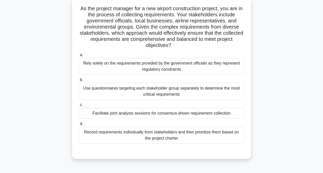
click at [191, 114] on div "Facilitate joint analysis sessions for consensus-driven requirement collection" at bounding box center [162, 113] width 166 height 11
click at [79, 107] on input "c. Facilitate joint analysis sessions for consensus-driven requirement collecti…" at bounding box center [79, 105] width 0 height 3
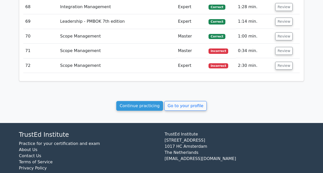
scroll to position [1906, 0]
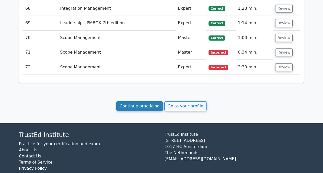
click at [135, 102] on link "Continue practicing" at bounding box center [139, 107] width 47 height 10
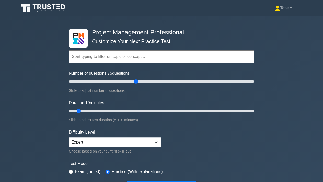
click at [135, 80] on input "Number of questions: 75 questions" at bounding box center [162, 81] width 186 height 6
drag, startPoint x: 136, startPoint y: 80, endPoint x: 125, endPoint y: 80, distance: 11.3
type input "65"
click at [125, 80] on input "Number of questions: 65 questions" at bounding box center [162, 81] width 186 height 6
drag, startPoint x: 79, startPoint y: 112, endPoint x: 170, endPoint y: 109, distance: 90.6
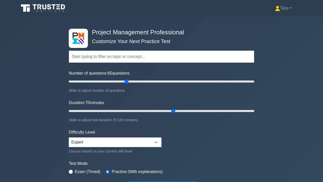
type input "70"
click at [170, 109] on input "Duration: 70 minutes" at bounding box center [162, 111] width 186 height 6
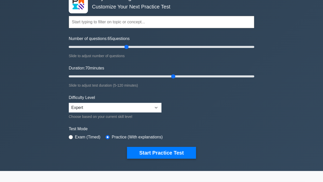
scroll to position [36, 0]
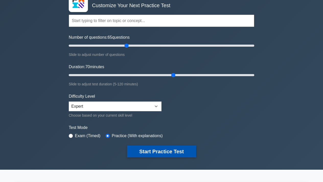
click at [166, 150] on button "Start Practice Test" at bounding box center [161, 151] width 69 height 12
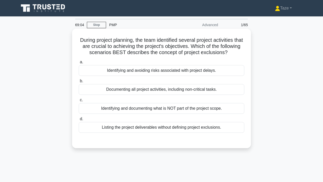
click at [188, 109] on div "Identifying and documenting what is NOT part of the project scope." at bounding box center [162, 108] width 166 height 11
click at [79, 102] on input "c. Identifying and documenting what is NOT part of the project scope." at bounding box center [79, 99] width 0 height 3
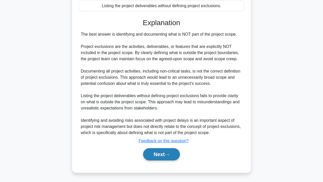
click at [163, 152] on button "Next" at bounding box center [161, 154] width 37 height 12
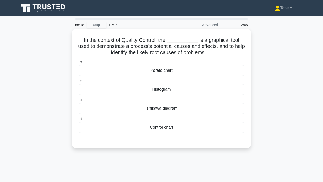
click at [165, 108] on div "Ishikawa diagram" at bounding box center [162, 108] width 166 height 11
click at [79, 102] on input "[PERSON_NAME] diagram" at bounding box center [79, 99] width 0 height 3
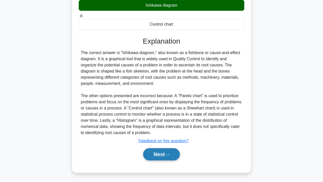
click at [155, 154] on button "Next" at bounding box center [161, 154] width 37 height 12
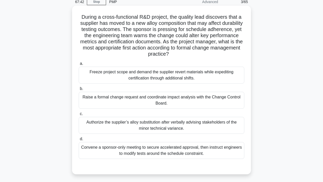
scroll to position [29, 0]
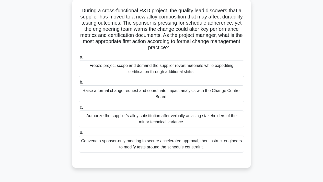
click at [164, 95] on div "Raise a formal change request and coordinate impact analysis with the Change Co…" at bounding box center [162, 93] width 166 height 17
click at [79, 84] on input "b. Raise a formal change request and coordinate impact analysis with the Change…" at bounding box center [79, 82] width 0 height 3
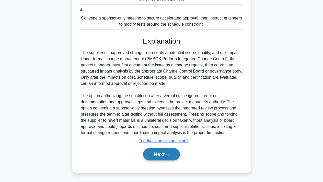
click at [166, 153] on button "Next" at bounding box center [161, 154] width 37 height 12
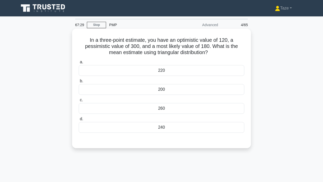
scroll to position [0, 0]
click at [119, 88] on div "200" at bounding box center [162, 89] width 166 height 11
click at [79, 83] on input "b. 200" at bounding box center [79, 80] width 0 height 3
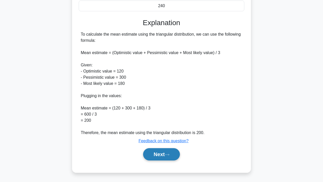
click at [153, 153] on button "Next" at bounding box center [161, 154] width 37 height 12
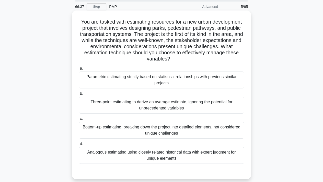
scroll to position [20, 0]
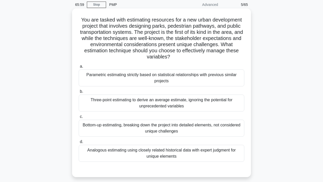
click at [184, 148] on div "Analogous estimating using closely related historical data with expert judgment…" at bounding box center [162, 153] width 166 height 17
click at [79, 143] on input "d. Analogous estimating using closely related historical data with expert judgm…" at bounding box center [79, 141] width 0 height 3
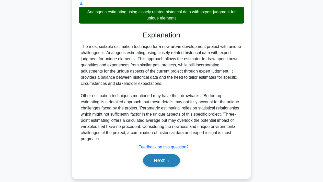
click at [163, 156] on button "Next" at bounding box center [161, 160] width 37 height 12
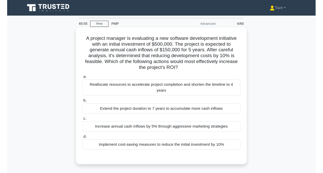
scroll to position [0, 0]
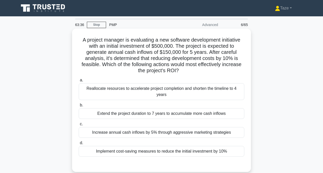
click at [192, 91] on div "Reallocate resources to accelerate project completion and shorten the timeline …" at bounding box center [162, 91] width 166 height 17
click at [79, 82] on input "a. Reallocate resources to accelerate project completion and shorten the timeli…" at bounding box center [79, 80] width 0 height 3
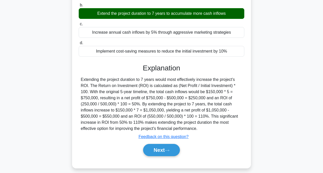
scroll to position [102, 0]
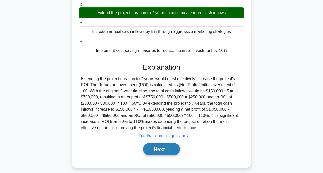
click at [162, 150] on button "Next" at bounding box center [161, 150] width 37 height 12
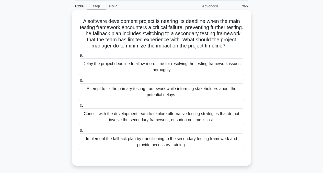
scroll to position [22, 0]
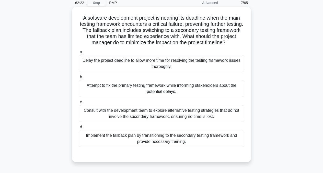
click at [195, 136] on div "Implement the fallback plan by transitioning to the secondary testing framework…" at bounding box center [162, 138] width 166 height 17
click at [79, 129] on input "d. Implement the fallback plan by transitioning to the secondary testing framew…" at bounding box center [79, 127] width 0 height 3
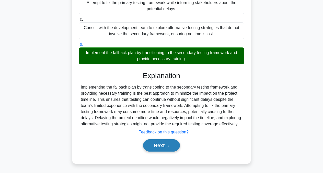
click at [173, 145] on button "Next" at bounding box center [161, 146] width 37 height 12
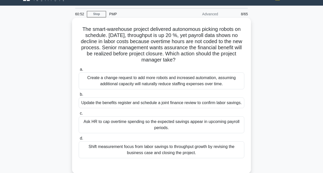
scroll to position [11, 0]
click at [181, 106] on div "Update the benefits register and schedule a joint finance review to confirm lab…" at bounding box center [162, 103] width 166 height 11
click at [79, 96] on input "b. Update the benefits register and schedule a joint finance review to confirm …" at bounding box center [79, 94] width 0 height 3
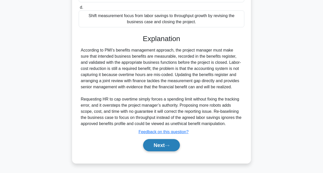
click at [163, 145] on button "Next" at bounding box center [161, 145] width 37 height 12
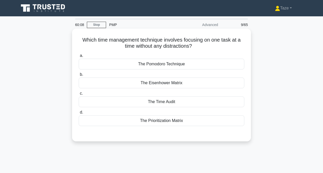
scroll to position [0, 0]
click at [171, 121] on div "The Prioritization Matrix" at bounding box center [162, 121] width 166 height 11
click at [79, 114] on input "d. The Prioritization Matrix" at bounding box center [79, 112] width 0 height 3
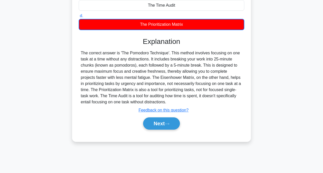
scroll to position [98, 0]
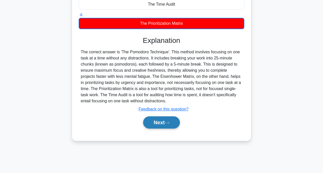
click at [162, 124] on button "Next" at bounding box center [161, 123] width 37 height 12
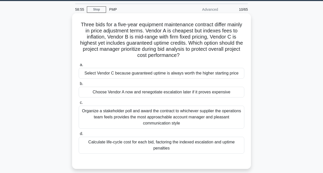
scroll to position [17, 0]
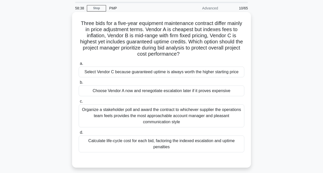
click at [185, 146] on div "Calculate life-cycle cost for each bid, factoring the indexed escalation and up…" at bounding box center [162, 144] width 166 height 17
click at [79, 135] on input "d. Calculate life-cycle cost for each bid, factoring the indexed escalation and…" at bounding box center [79, 132] width 0 height 3
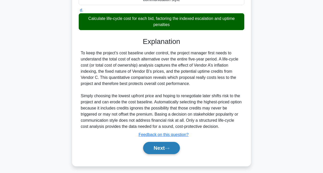
click at [170, 149] on icon at bounding box center [167, 148] width 5 height 3
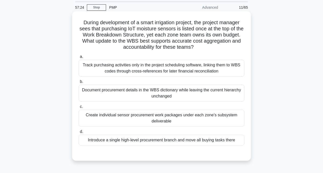
scroll to position [18, 0]
click at [179, 118] on div "Create individual sensor procurement work packages under each zone’s subsystem …" at bounding box center [162, 118] width 166 height 17
click at [79, 108] on input "c. Create individual sensor procurement work packages under each zone’s subsyst…" at bounding box center [79, 106] width 0 height 3
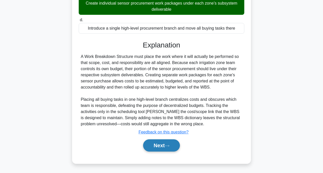
click at [166, 148] on button "Next" at bounding box center [161, 146] width 37 height 12
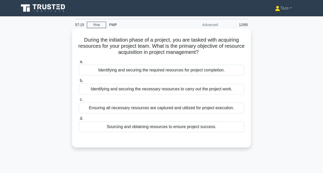
scroll to position [0, 0]
click at [169, 70] on div "Identifying and securing the required resources for project completion." at bounding box center [162, 70] width 166 height 11
click at [79, 64] on input "a. Identifying and securing the required resources for project completion." at bounding box center [79, 61] width 0 height 3
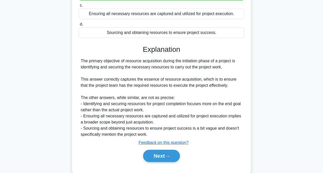
scroll to position [105, 0]
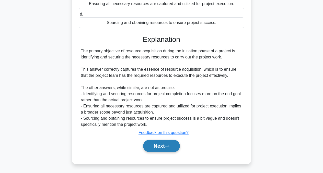
click at [157, 147] on button "Next" at bounding box center [161, 146] width 37 height 12
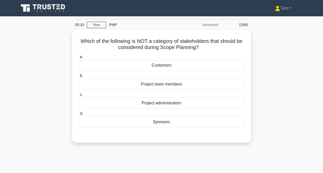
scroll to position [0, 0]
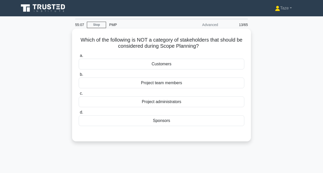
click at [175, 101] on div "Project administrators" at bounding box center [162, 102] width 166 height 11
click at [79, 95] on input "c. Project administrators" at bounding box center [79, 93] width 0 height 3
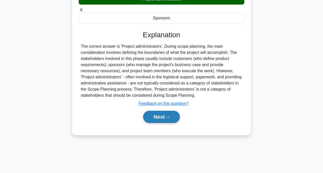
click at [168, 118] on icon at bounding box center [167, 117] width 5 height 3
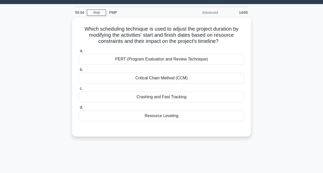
scroll to position [11, 0]
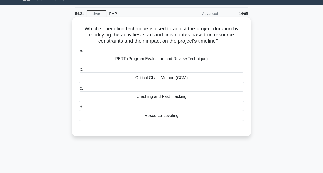
click at [172, 97] on div "Crashing and Fast Tracking" at bounding box center [162, 97] width 166 height 11
click at [79, 90] on input "c. Crashing and Fast Tracking" at bounding box center [79, 88] width 0 height 3
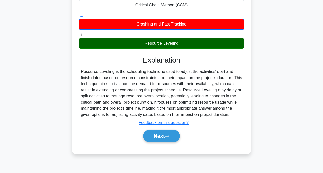
scroll to position [87, 0]
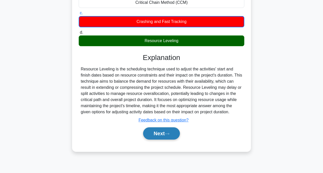
click at [161, 135] on button "Next" at bounding box center [161, 134] width 37 height 12
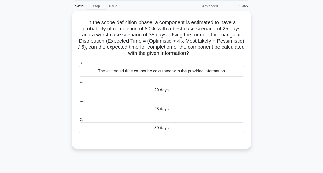
scroll to position [18, 0]
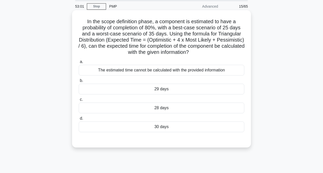
click at [173, 71] on div "The estimated time cannot be calculated with the provided information" at bounding box center [162, 70] width 166 height 11
click at [79, 64] on input "a. The estimated time cannot be calculated with the provided information" at bounding box center [79, 61] width 0 height 3
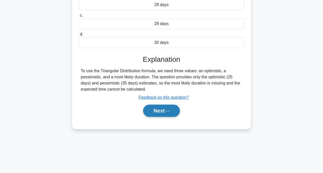
click at [164, 111] on button "Next" at bounding box center [161, 111] width 37 height 12
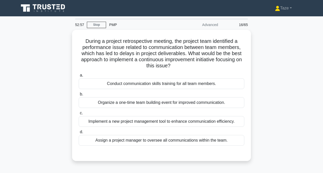
scroll to position [0, 0]
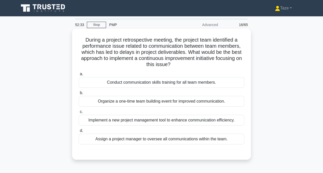
click at [170, 83] on div "Conduct communication skills training for all team members." at bounding box center [162, 82] width 166 height 11
click at [79, 76] on input "a. Conduct communication skills training for all team members." at bounding box center [79, 74] width 0 height 3
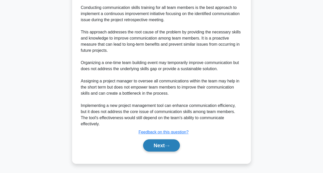
click at [163, 146] on button "Next" at bounding box center [161, 146] width 37 height 12
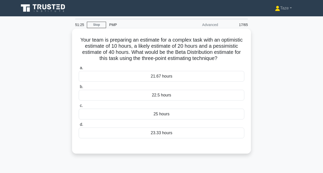
click at [152, 75] on div "21.67 hours" at bounding box center [162, 76] width 166 height 11
click at [79, 70] on input "a. 21.67 hours" at bounding box center [79, 68] width 0 height 3
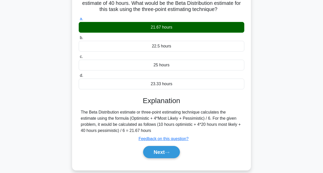
scroll to position [49, 0]
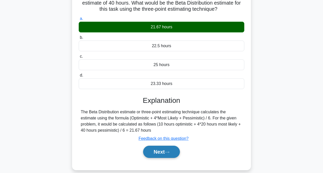
click at [163, 152] on button "Next" at bounding box center [161, 152] width 37 height 12
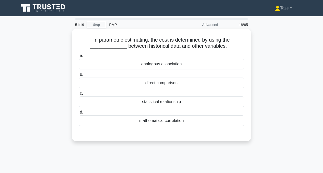
scroll to position [0, 0]
click at [180, 63] on div "analogous association" at bounding box center [162, 64] width 166 height 11
click at [79, 58] on input "a. analogous association" at bounding box center [79, 55] width 0 height 3
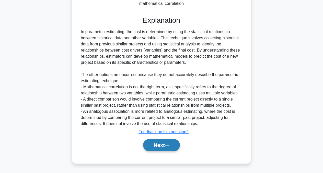
scroll to position [118, 0]
click at [159, 147] on button "Next" at bounding box center [161, 146] width 37 height 12
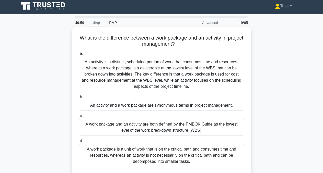
scroll to position [1, 0]
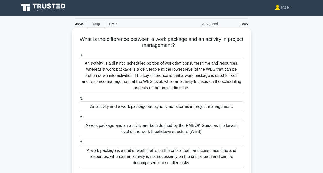
click at [204, 78] on div "An activity is a distinct, scheduled portion of work that consumes time and res…" at bounding box center [162, 75] width 166 height 35
click at [79, 57] on input "a. An activity is a distinct, scheduled portion of work that consumes time and …" at bounding box center [79, 54] width 0 height 3
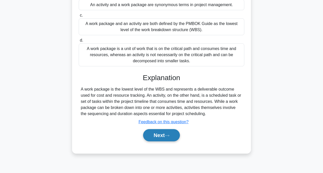
scroll to position [103, 0]
click at [169, 136] on icon at bounding box center [167, 136] width 5 height 3
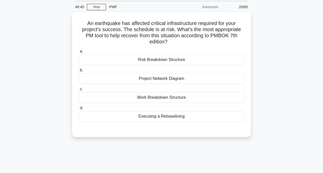
scroll to position [0, 0]
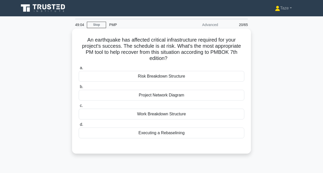
click at [177, 77] on div "Risk Breakdown Structure" at bounding box center [162, 76] width 166 height 11
click at [79, 70] on input "a. Risk Breakdown Structure" at bounding box center [79, 68] width 0 height 3
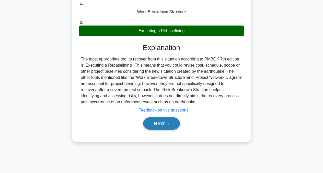
scroll to position [103, 0]
click at [168, 127] on button "Next" at bounding box center [161, 124] width 37 height 12
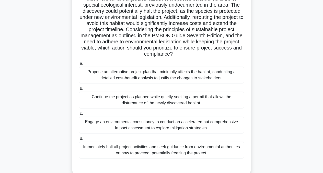
scroll to position [49, 0]
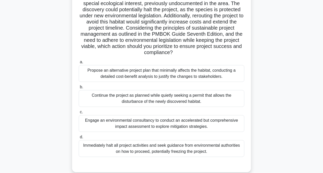
click at [193, 70] on div "Propose an alternative project plan that minimally affects the habitat, conduct…" at bounding box center [162, 73] width 166 height 17
click at [79, 64] on input "a. Propose an alternative project plan that minimally affects the habitat, cond…" at bounding box center [79, 62] width 0 height 3
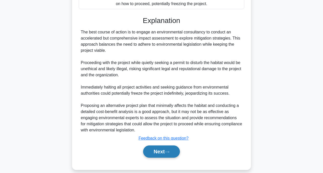
click at [172, 147] on button "Next" at bounding box center [161, 152] width 37 height 12
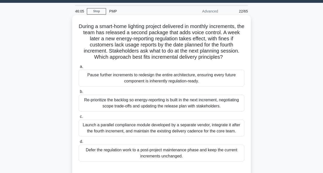
scroll to position [22, 0]
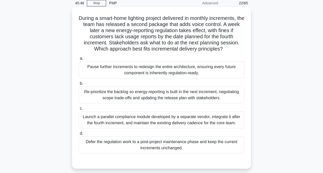
click at [182, 97] on div "Re-prioritize the backlog so energy-reporting is built in the next increment, n…" at bounding box center [162, 95] width 166 height 17
click at [79, 85] on input "b. Re-prioritize the backlog so energy-reporting is built in the next increment…" at bounding box center [79, 83] width 0 height 3
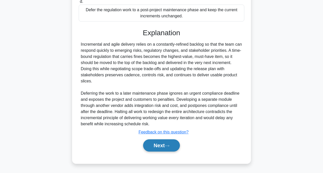
click at [162, 146] on button "Next" at bounding box center [161, 146] width 37 height 12
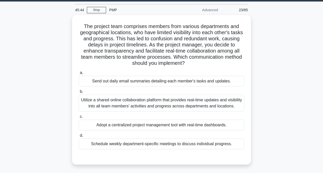
scroll to position [18, 0]
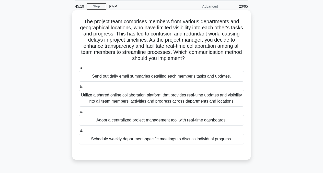
click at [188, 105] on div "Utilize a shared online collaboration platform that provides real-time updates …" at bounding box center [162, 98] width 166 height 17
click at [79, 89] on input "b. Utilize a shared online collaboration platform that provides real-time updat…" at bounding box center [79, 86] width 0 height 3
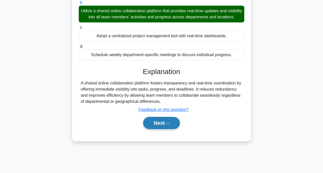
scroll to position [103, 0]
click at [166, 129] on button "Next" at bounding box center [161, 123] width 37 height 12
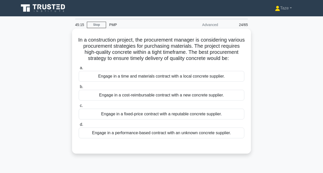
scroll to position [0, 0]
click at [175, 120] on div "Engage in a fixed-price contract with a reputable concrete supplier." at bounding box center [162, 114] width 166 height 11
click at [79, 108] on input "c. Engage in a fixed-price contract with a reputable concrete supplier." at bounding box center [79, 105] width 0 height 3
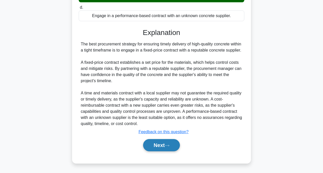
click at [163, 145] on button "Next" at bounding box center [161, 145] width 37 height 12
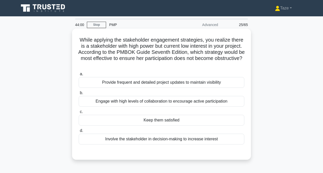
click at [183, 84] on div "Provide frequent and detailed project updates to maintain visibility" at bounding box center [162, 82] width 166 height 11
click at [79, 76] on input "a. Provide frequent and detailed project updates to maintain visibility" at bounding box center [79, 74] width 0 height 3
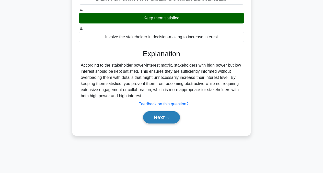
scroll to position [103, 0]
click at [157, 118] on button "Next" at bounding box center [161, 118] width 37 height 12
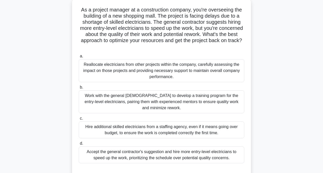
scroll to position [32, 0]
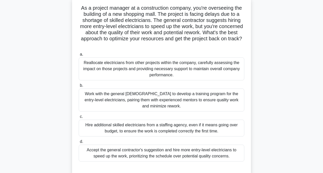
click at [197, 100] on div "Work with the general [DEMOGRAPHIC_DATA] to develop a training program for the …" at bounding box center [162, 100] width 166 height 23
click at [79, 88] on input "b. Work with the general [DEMOGRAPHIC_DATA] to develop a training program for t…" at bounding box center [79, 85] width 0 height 3
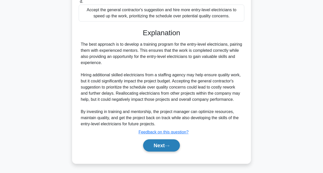
click at [169, 148] on button "Next" at bounding box center [161, 146] width 37 height 12
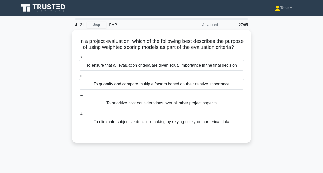
scroll to position [0, 0]
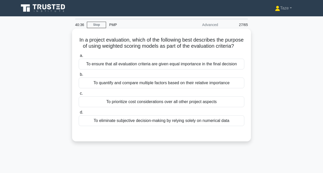
click at [198, 82] on div "To quantify and compare multiple factors based on their relative importance" at bounding box center [162, 83] width 166 height 11
click at [79, 76] on input "b. To quantify and compare multiple factors based on their relative importance" at bounding box center [79, 74] width 0 height 3
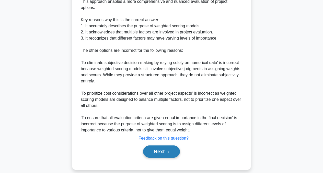
click at [162, 146] on button "Next" at bounding box center [161, 152] width 37 height 12
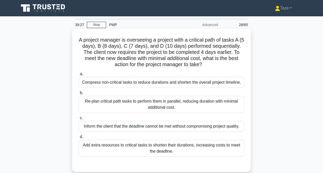
click at [207, 110] on div "Re-plan critical path tasks to perform them in parallel, reducing duration with…" at bounding box center [162, 104] width 166 height 17
click at [79, 95] on input "b. Re-plan critical path tasks to perform them in parallel, reducing duration w…" at bounding box center [79, 93] width 0 height 3
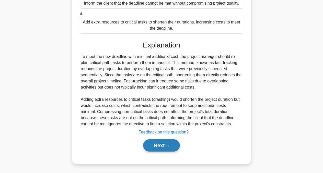
click at [170, 147] on button "Next" at bounding box center [161, 146] width 37 height 12
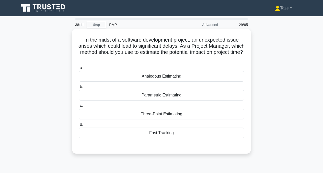
click at [177, 76] on div "Analogous Estimating" at bounding box center [162, 76] width 166 height 11
click at [79, 70] on input "a. Analogous Estimating" at bounding box center [79, 68] width 0 height 3
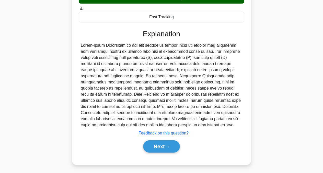
scroll to position [124, 0]
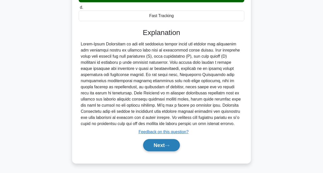
click at [160, 148] on button "Next" at bounding box center [161, 145] width 37 height 12
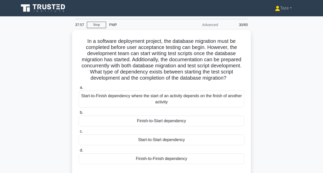
scroll to position [0, 0]
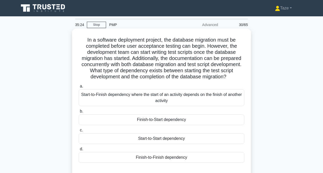
click at [188, 138] on div "Start-to-Start dependency" at bounding box center [162, 139] width 166 height 11
click at [79, 132] on input "c. Start-to-Start dependency" at bounding box center [79, 130] width 0 height 3
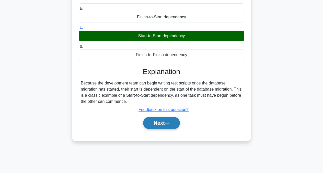
scroll to position [103, 0]
click at [166, 122] on button "Next" at bounding box center [161, 123] width 37 height 12
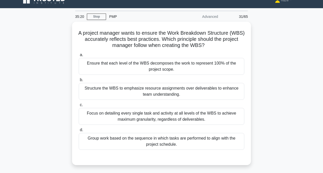
scroll to position [0, 0]
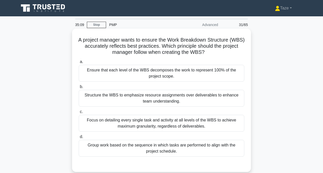
click at [184, 73] on div "Ensure that each level of the WBS decomposes the work to represent 100% of the …" at bounding box center [162, 73] width 166 height 17
click at [79, 64] on input "a. Ensure that each level of the WBS decomposes the work to represent 100% of t…" at bounding box center [79, 61] width 0 height 3
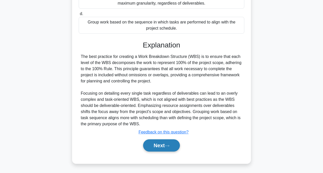
click at [156, 148] on button "Next" at bounding box center [161, 146] width 37 height 12
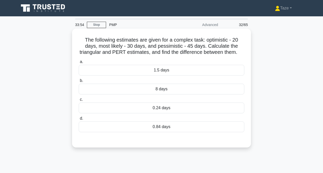
click at [154, 129] on div "0.84 days" at bounding box center [162, 127] width 166 height 11
click at [79, 121] on input "d. 0.84 days" at bounding box center [79, 118] width 0 height 3
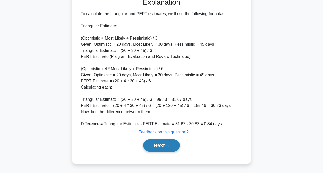
click at [154, 148] on button "Next" at bounding box center [161, 146] width 37 height 12
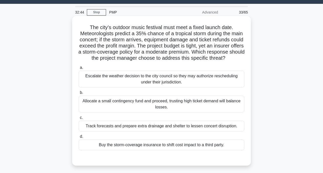
scroll to position [16, 0]
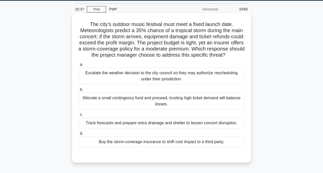
click at [175, 143] on div "Buy the storm-coverage insurance to shift cost impact to a third party." at bounding box center [162, 142] width 166 height 11
click at [79, 136] on input "d. Buy the storm-coverage insurance to shift cost impact to a third party." at bounding box center [79, 133] width 0 height 3
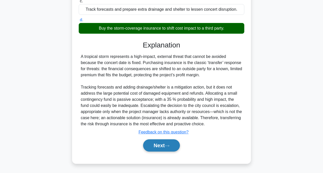
click at [167, 146] on button "Next" at bounding box center [161, 146] width 37 height 12
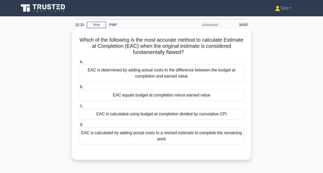
scroll to position [0, 0]
click at [203, 74] on div "EAC is determined by adding actual costs to the difference between the budget a…" at bounding box center [162, 73] width 166 height 17
click at [79, 64] on input "a. EAC is determined by adding actual costs to the difference between the budge…" at bounding box center [79, 61] width 0 height 3
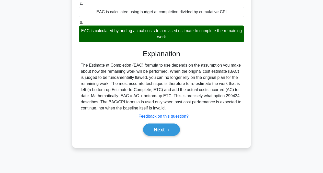
scroll to position [103, 0]
click at [172, 134] on button "Next" at bounding box center [161, 130] width 37 height 12
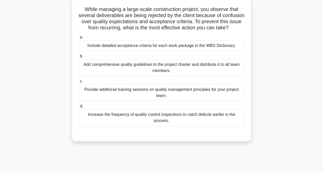
scroll to position [0, 0]
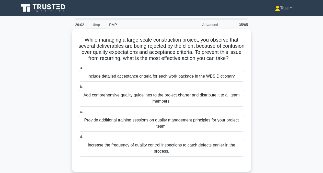
click at [194, 76] on div "Include detailed acceptance criteria for each work package in the WBS Dictionar…" at bounding box center [162, 76] width 166 height 11
click at [79, 70] on input "a. Include detailed acceptance criteria for each work package in the WBS Dictio…" at bounding box center [79, 68] width 0 height 3
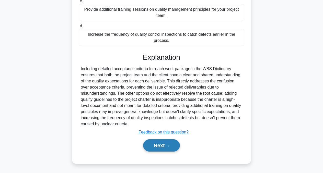
click at [161, 144] on button "Next" at bounding box center [161, 146] width 37 height 12
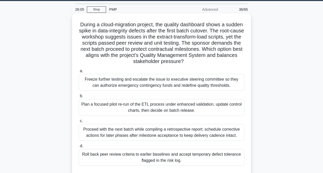
scroll to position [16, 0]
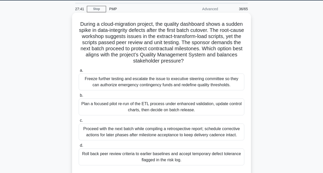
click at [184, 110] on div "Plan a focused pilot re-run of the ETL process under enhanced validation, updat…" at bounding box center [162, 107] width 166 height 17
click at [79, 97] on input "b. Plan a focused pilot re-run of the ETL process under enhanced validation, up…" at bounding box center [79, 95] width 0 height 3
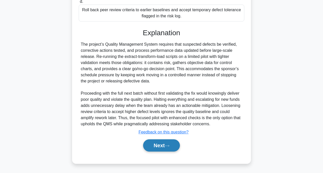
click at [162, 147] on button "Next" at bounding box center [161, 146] width 37 height 12
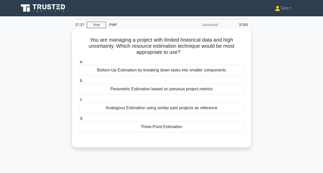
scroll to position [0, 0]
click at [172, 126] on div "Three-Point Estimation" at bounding box center [162, 127] width 166 height 11
click at [79, 121] on input "d. Three-Point Estimation" at bounding box center [79, 118] width 0 height 3
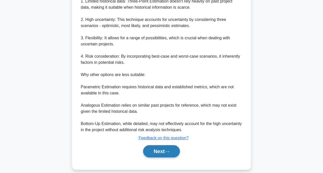
click at [161, 154] on button "Next" at bounding box center [161, 152] width 37 height 12
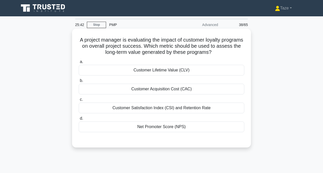
click at [180, 108] on div "Customer Satisfaction Index (CSI) and Retention Rate" at bounding box center [162, 108] width 166 height 11
click at [79, 102] on input "c. Customer Satisfaction Index (CSI) and Retention Rate" at bounding box center [79, 99] width 0 height 3
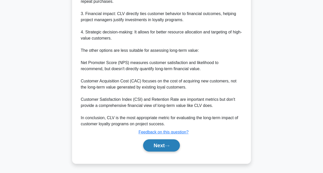
click at [162, 146] on button "Next" at bounding box center [161, 146] width 37 height 12
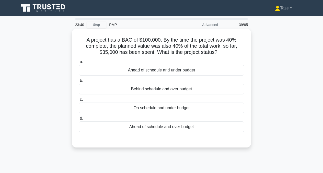
click at [181, 70] on div "Ahead of schedule and under budget" at bounding box center [162, 70] width 166 height 11
click at [79, 64] on input "a. Ahead of schedule and under budget" at bounding box center [79, 61] width 0 height 3
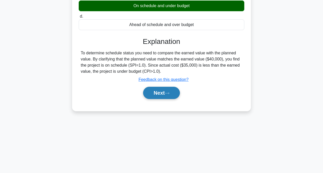
scroll to position [103, 0]
click at [168, 94] on icon at bounding box center [167, 93] width 5 height 3
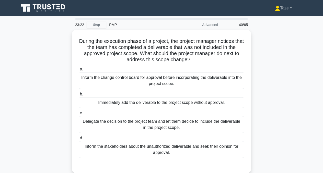
scroll to position [0, 0]
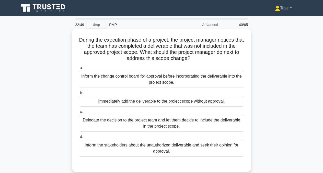
click at [190, 79] on div "Inform the change control board for approval before incorporating the deliverab…" at bounding box center [162, 79] width 166 height 17
click at [79, 70] on input "a. Inform the change control board for approval before incorporating the delive…" at bounding box center [79, 68] width 0 height 3
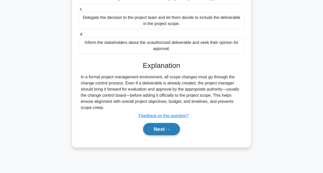
click at [170, 128] on icon at bounding box center [167, 129] width 5 height 3
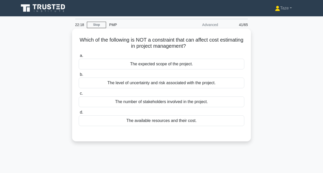
click at [180, 102] on div "The number of stakeholders involved in the project." at bounding box center [162, 102] width 166 height 11
click at [79, 95] on input "c. The number of stakeholders involved in the project." at bounding box center [79, 93] width 0 height 3
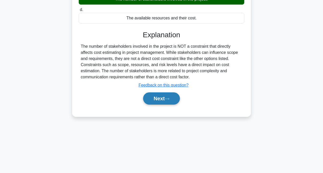
click at [168, 98] on icon at bounding box center [167, 99] width 5 height 3
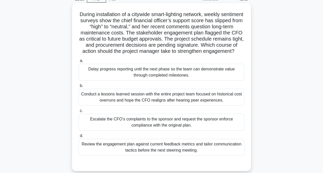
scroll to position [29, 0]
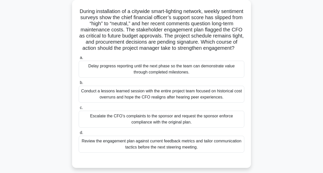
click at [170, 146] on div "Review the engagement plan against current feedback metrics and tailor communic…" at bounding box center [162, 144] width 166 height 17
click at [79, 135] on input "d. Review the engagement plan against current feedback metrics and tailor commu…" at bounding box center [79, 133] width 0 height 3
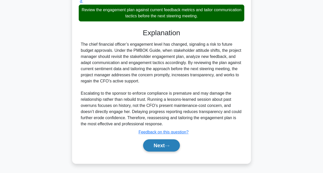
click at [166, 143] on button "Next" at bounding box center [161, 146] width 37 height 12
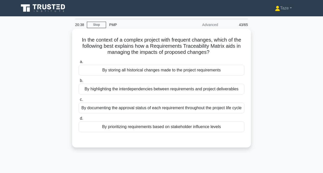
scroll to position [0, 0]
click at [152, 71] on div "By storing all historical changes made to the project requirements" at bounding box center [162, 70] width 166 height 11
click at [79, 64] on input "a. By storing all historical changes made to the project requirements" at bounding box center [79, 61] width 0 height 3
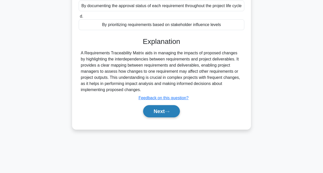
scroll to position [103, 0]
click at [162, 118] on button "Next" at bounding box center [161, 111] width 37 height 12
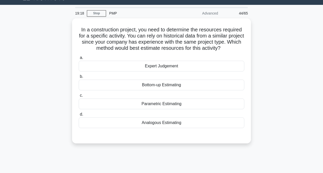
scroll to position [0, 0]
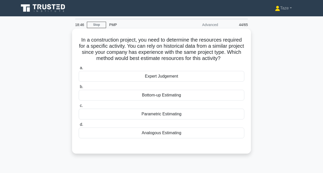
click at [162, 134] on div "Analogous Estimating" at bounding box center [162, 133] width 166 height 11
click at [79, 127] on input "d. Analogous Estimating" at bounding box center [79, 124] width 0 height 3
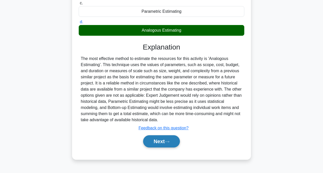
scroll to position [103, 0]
click at [159, 141] on button "Next" at bounding box center [161, 142] width 37 height 12
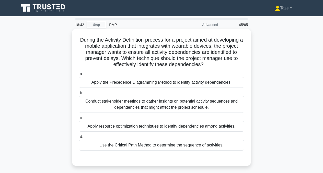
scroll to position [0, 0]
click at [171, 148] on div "Use the Critical Path Method to determine the sequence of activities." at bounding box center [162, 145] width 166 height 11
click at [79, 139] on input "d. Use the Critical Path Method to determine the sequence of activities." at bounding box center [79, 137] width 0 height 3
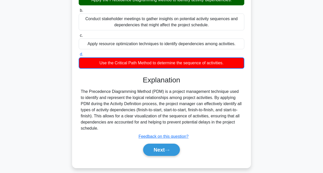
scroll to position [83, 0]
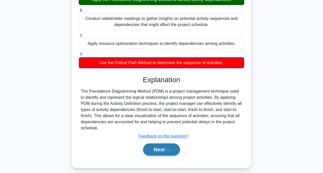
click at [162, 151] on button "Next" at bounding box center [161, 150] width 37 height 12
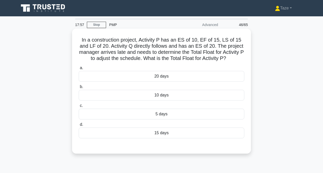
scroll to position [0, 0]
click at [170, 115] on div "5 days" at bounding box center [162, 114] width 166 height 11
click at [79, 108] on input "c. 5 days" at bounding box center [79, 105] width 0 height 3
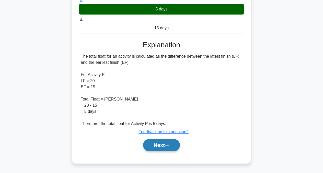
scroll to position [105, 0]
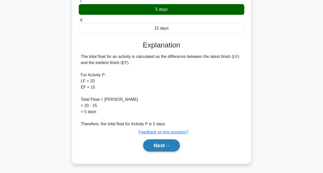
click at [163, 145] on button "Next" at bounding box center [161, 146] width 37 height 12
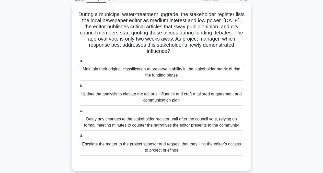
scroll to position [32, 0]
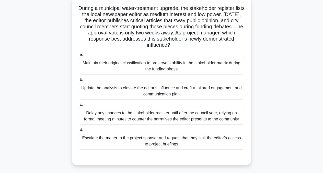
click at [120, 92] on div "Update the analysis to elevate the editor’s influence and craft a tailored enga…" at bounding box center [162, 91] width 166 height 17
click at [79, 82] on input "b. Update the analysis to elevate the editor’s influence and craft a tailored e…" at bounding box center [79, 79] width 0 height 3
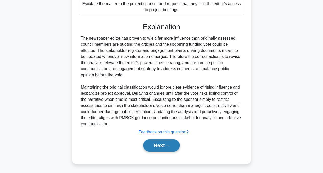
click at [154, 145] on button "Next" at bounding box center [161, 146] width 37 height 12
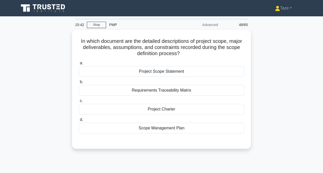
scroll to position [0, 0]
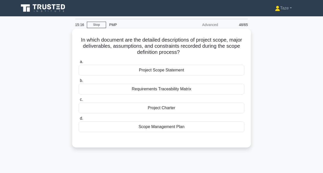
click at [168, 70] on div "Project Scope Statement" at bounding box center [162, 70] width 166 height 11
click at [79, 64] on input "a. Project Scope Statement" at bounding box center [79, 61] width 0 height 3
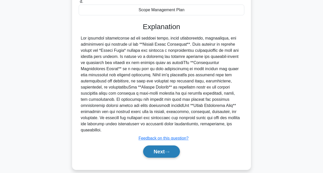
click at [153, 147] on button "Next" at bounding box center [161, 152] width 37 height 12
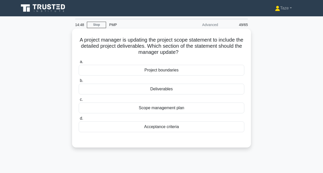
click at [172, 88] on div "Deliverables" at bounding box center [162, 89] width 166 height 11
click at [79, 83] on input "b. Deliverables" at bounding box center [79, 80] width 0 height 3
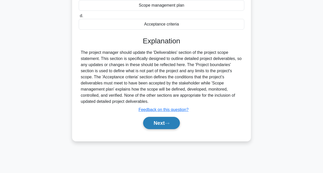
click at [162, 123] on button "Next" at bounding box center [161, 123] width 37 height 12
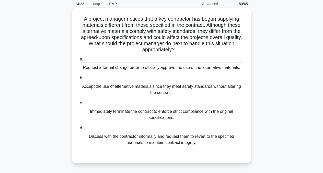
scroll to position [23, 0]
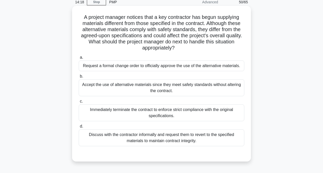
click at [190, 138] on div "Discuss with the contractor informally and request them to revert to the specif…" at bounding box center [162, 138] width 166 height 17
click at [79, 128] on input "d. Discuss with the contractor informally and request them to revert to the spe…" at bounding box center [79, 126] width 0 height 3
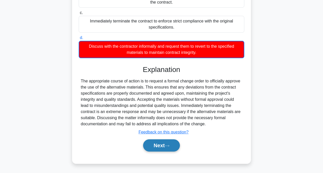
click at [177, 143] on button "Next" at bounding box center [161, 146] width 37 height 12
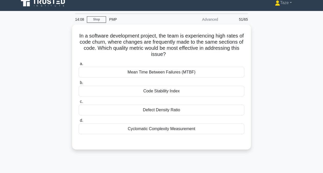
scroll to position [0, 0]
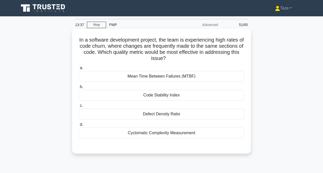
click at [170, 96] on div "Code Stability Index" at bounding box center [162, 95] width 166 height 11
click at [79, 89] on input "b. Code Stability Index" at bounding box center [79, 86] width 0 height 3
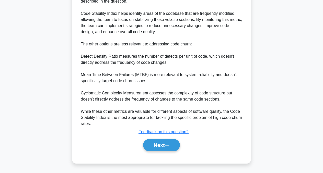
scroll to position [179, 0]
click at [159, 147] on button "Next" at bounding box center [161, 146] width 37 height 12
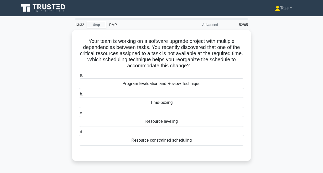
scroll to position [0, 0]
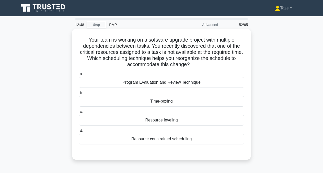
click at [177, 120] on div "Resource leveling" at bounding box center [162, 120] width 166 height 11
click at [79, 114] on input "c. Resource leveling" at bounding box center [79, 112] width 0 height 3
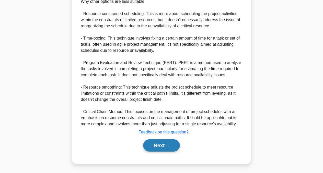
click at [168, 147] on icon at bounding box center [167, 146] width 5 height 3
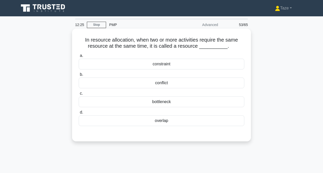
click at [162, 122] on div "overlap" at bounding box center [162, 121] width 166 height 11
click at [79, 114] on input "d. overlap" at bounding box center [79, 112] width 0 height 3
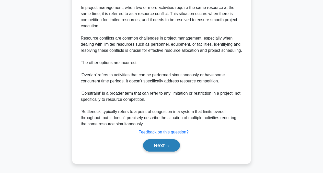
click at [162, 146] on button "Next" at bounding box center [161, 146] width 37 height 12
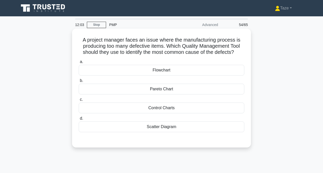
click at [173, 89] on div "Pareto Chart" at bounding box center [162, 89] width 166 height 11
click at [79, 83] on input "b. Pareto Chart" at bounding box center [79, 80] width 0 height 3
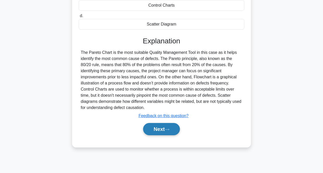
scroll to position [103, 0]
click at [167, 130] on icon at bounding box center [167, 129] width 5 height 3
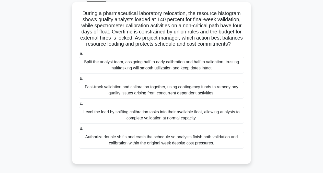
scroll to position [28, 0]
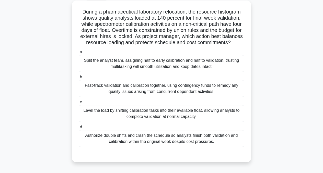
click at [200, 114] on div "Level the load by shifting calibration tasks into their available float, allowi…" at bounding box center [162, 113] width 166 height 17
click at [79, 104] on input "c. Level the load by shifting calibration tasks into their available float, all…" at bounding box center [79, 102] width 0 height 3
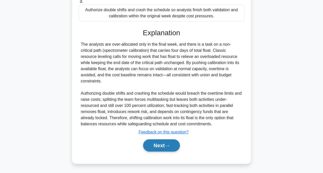
click at [172, 145] on button "Next" at bounding box center [161, 146] width 37 height 12
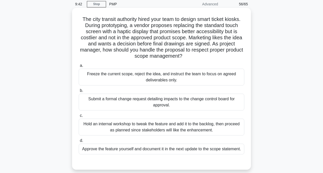
scroll to position [22, 0]
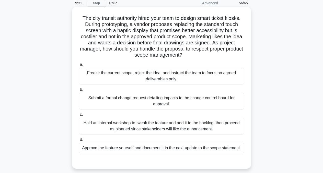
click at [195, 101] on div "Submit a formal change request detailing impacts to the change control board fo…" at bounding box center [162, 101] width 166 height 17
click at [79, 92] on input "b. Submit a formal change request detailing impacts to the change control board…" at bounding box center [79, 89] width 0 height 3
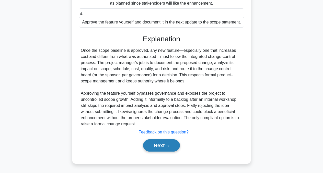
click at [169, 146] on icon at bounding box center [167, 146] width 4 height 2
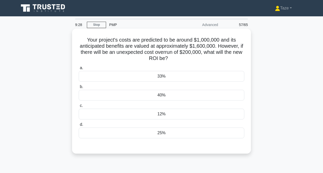
scroll to position [0, 0]
click at [174, 96] on div "40%" at bounding box center [162, 95] width 166 height 11
click at [79, 89] on input "b. 40%" at bounding box center [79, 86] width 0 height 3
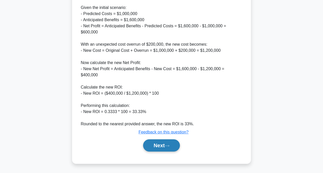
click at [163, 145] on button "Next" at bounding box center [161, 146] width 37 height 12
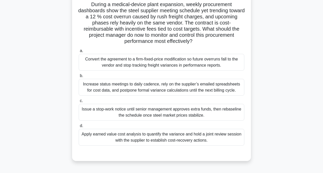
scroll to position [36, 0]
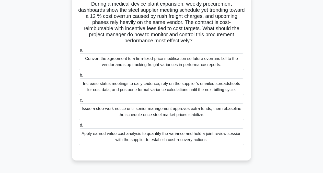
click at [206, 138] on div "Apply earned value cost analysis to quantify the variance and hold a joint revi…" at bounding box center [162, 137] width 166 height 17
click at [79, 127] on input "d. Apply earned value cost analysis to quantify the variance and hold a joint r…" at bounding box center [79, 125] width 0 height 3
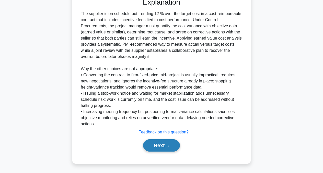
click at [172, 147] on button "Next" at bounding box center [161, 146] width 37 height 12
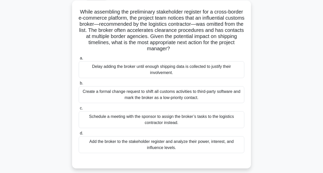
scroll to position [33, 0]
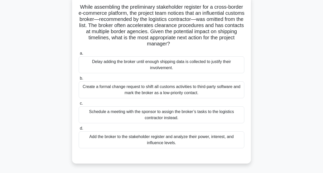
click at [184, 138] on div "Add the broker to the stakeholder register and analyze their power, interest, a…" at bounding box center [162, 140] width 166 height 17
click at [79, 130] on input "d. Add the broker to the stakeholder register and analyze their power, interest…" at bounding box center [79, 128] width 0 height 3
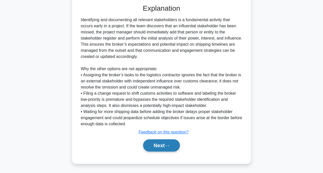
click at [169, 147] on button "Next" at bounding box center [161, 146] width 37 height 12
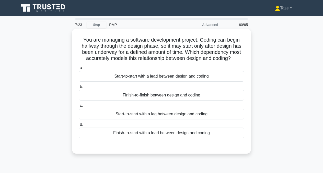
scroll to position [0, 0]
click at [163, 115] on div "Start-to-start with a lag between design and coding" at bounding box center [162, 114] width 166 height 11
click at [79, 108] on input "c. Start-to-start with a lag between design and coding" at bounding box center [79, 105] width 0 height 3
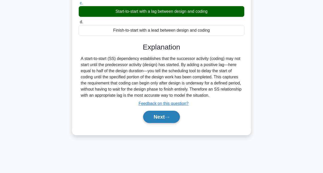
click at [162, 119] on button "Next" at bounding box center [161, 117] width 37 height 12
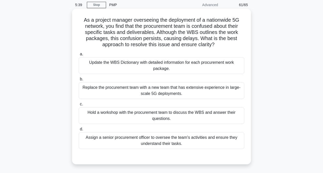
scroll to position [23, 0]
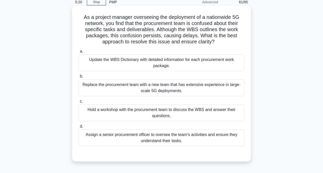
click at [197, 115] on div "Hold a workshop with the procurement team to discuss the WBS and answer their q…" at bounding box center [162, 113] width 166 height 17
click at [79, 103] on input "c. Hold a workshop with the procurement team to discuss the WBS and answer thei…" at bounding box center [79, 101] width 0 height 3
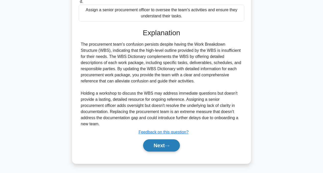
click at [170, 146] on icon at bounding box center [167, 146] width 5 height 3
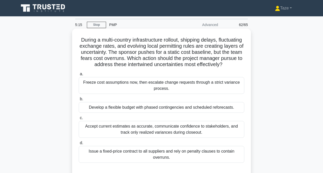
scroll to position [0, 0]
click at [169, 110] on div "Develop a flexible budget with phased contingencies and scheduled reforecasts." at bounding box center [162, 107] width 166 height 11
click at [79, 101] on input "b. Develop a flexible budget with phased contingencies and scheduled reforecast…" at bounding box center [79, 99] width 0 height 3
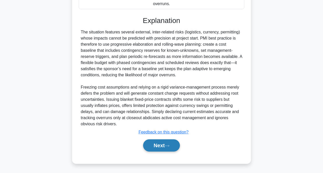
click at [161, 142] on button "Next" at bounding box center [161, 146] width 37 height 12
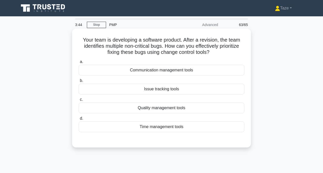
click at [169, 110] on div "Quality management tools" at bounding box center [162, 108] width 166 height 11
click at [79, 102] on input "c. Quality management tools" at bounding box center [79, 99] width 0 height 3
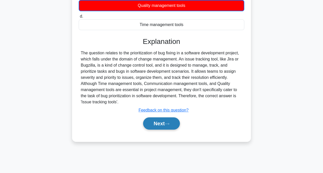
scroll to position [103, 0]
click at [162, 124] on button "Next" at bounding box center [161, 124] width 37 height 12
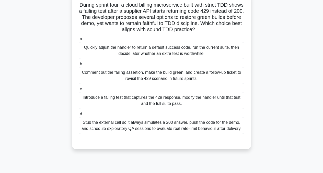
scroll to position [39, 0]
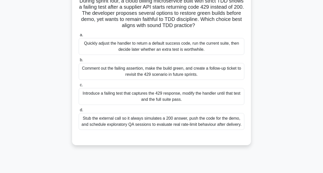
click at [171, 97] on div "Introduce a failing test that captures the 429 response, modify the handler unt…" at bounding box center [162, 96] width 166 height 17
click at [79, 87] on input "c. Introduce a failing test that captures the 429 response, modify the handler …" at bounding box center [79, 85] width 0 height 3
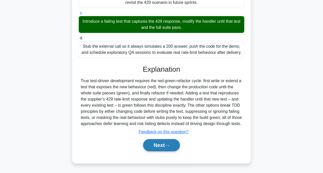
click at [160, 146] on button "Next" at bounding box center [161, 145] width 37 height 12
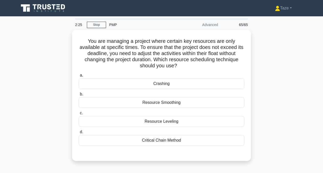
scroll to position [0, 0]
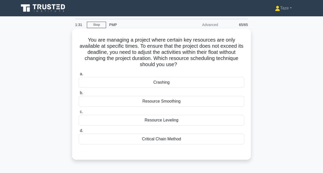
click at [171, 121] on div "Resource Leveling" at bounding box center [162, 120] width 166 height 11
click at [79, 114] on input "c. Resource Leveling" at bounding box center [79, 112] width 0 height 3
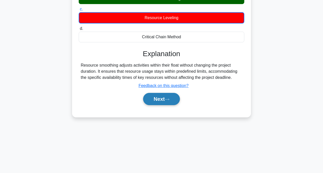
scroll to position [103, 0]
click at [166, 99] on button "Next" at bounding box center [161, 99] width 37 height 12
